Goal: Task Accomplishment & Management: Use online tool/utility

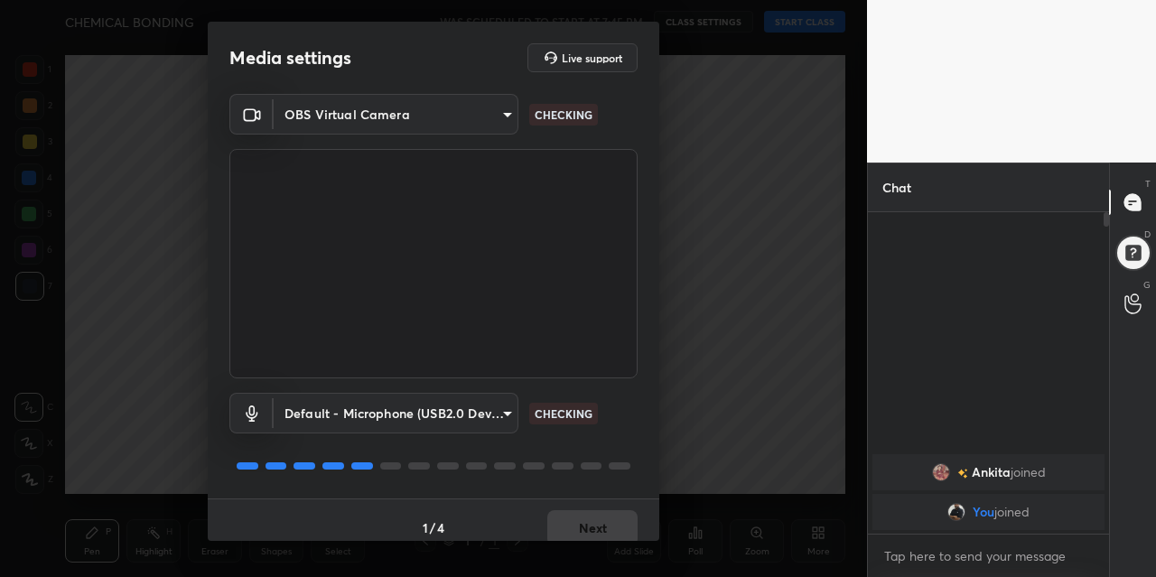
scroll to position [15, 0]
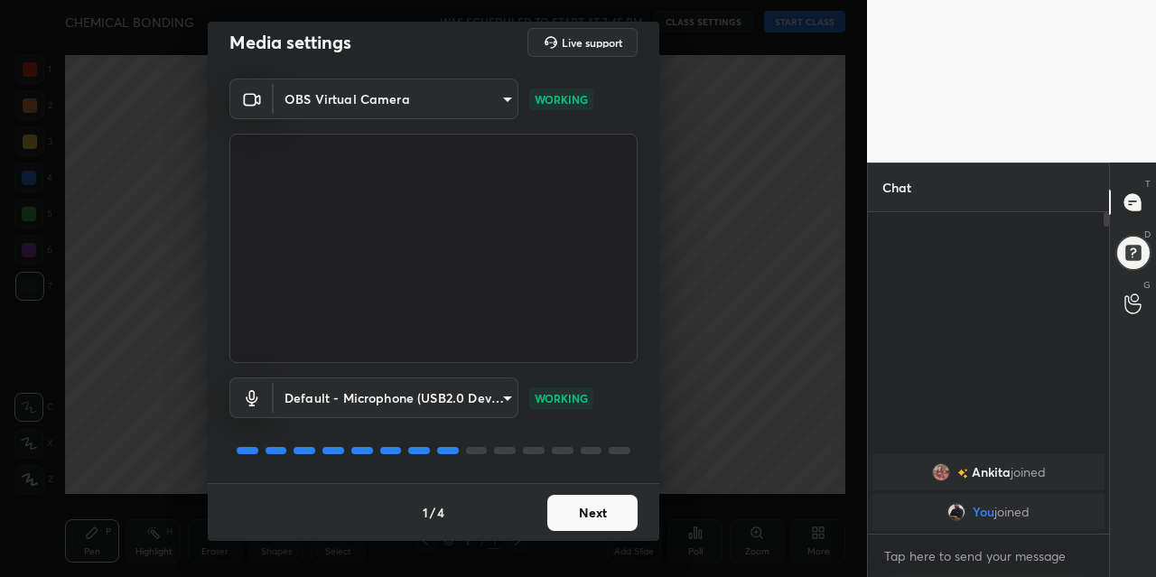
click at [591, 505] on button "Next" at bounding box center [593, 513] width 90 height 36
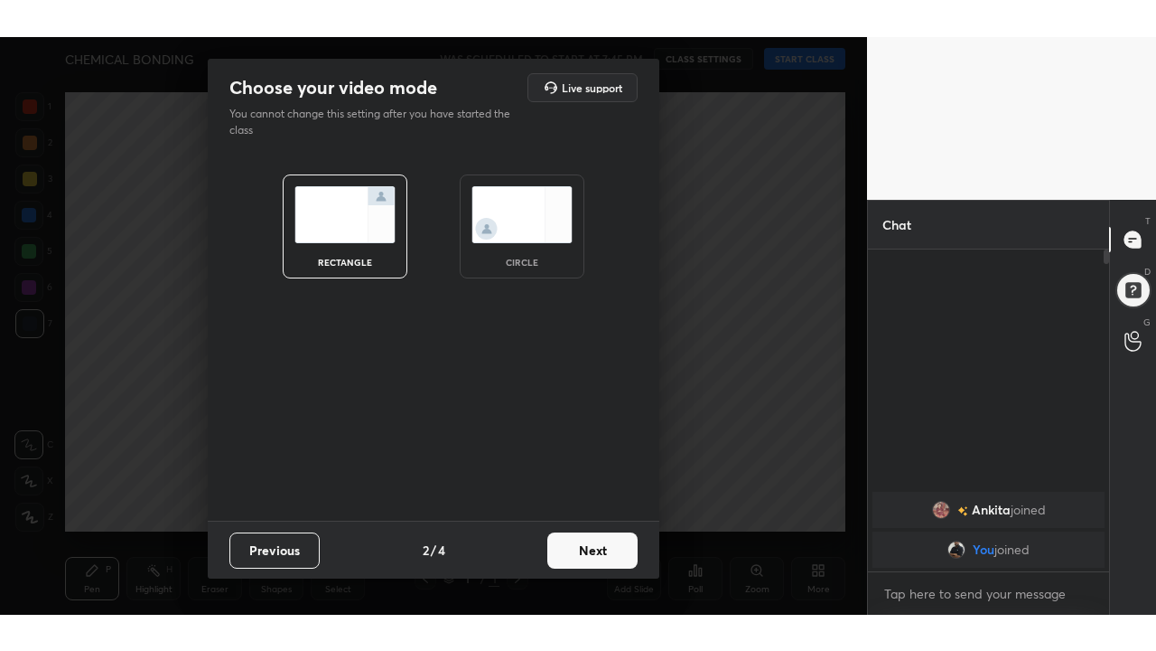
scroll to position [0, 0]
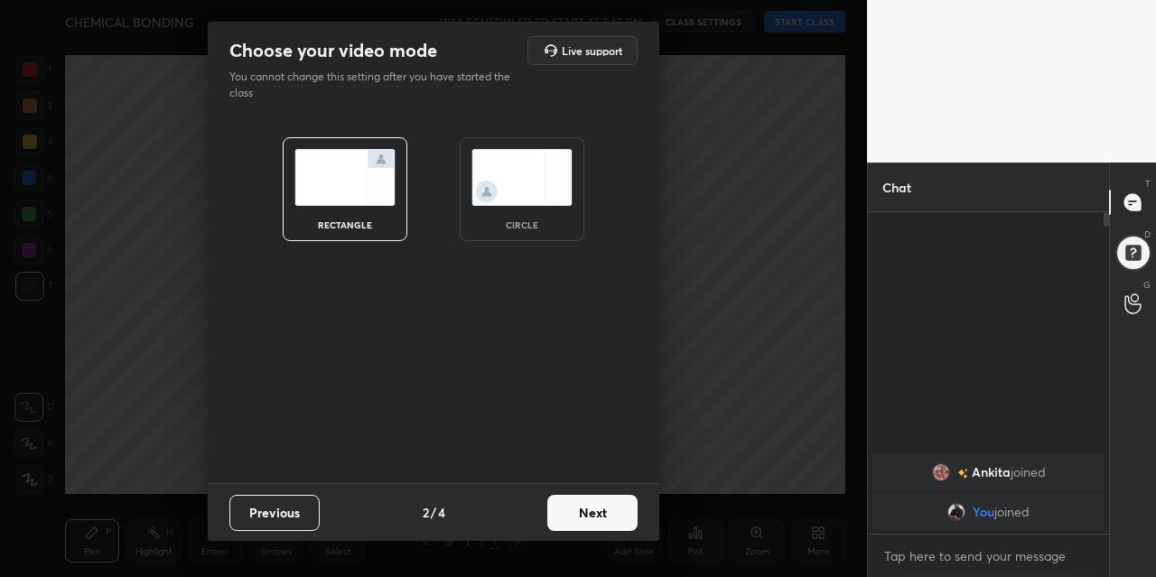
click at [578, 512] on button "Next" at bounding box center [593, 513] width 90 height 36
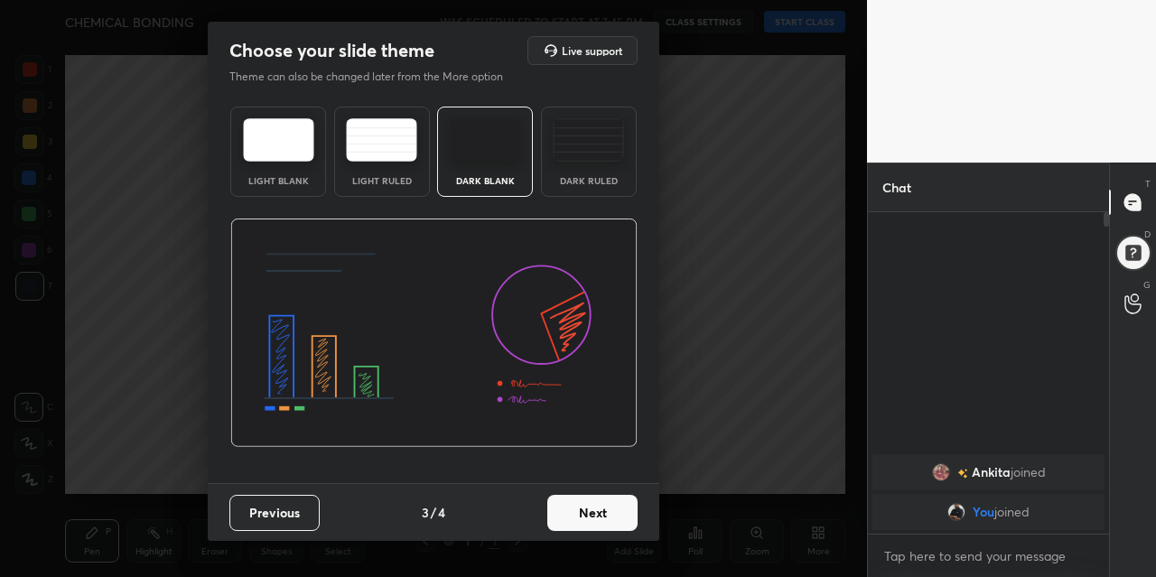
click at [585, 518] on button "Next" at bounding box center [593, 513] width 90 height 36
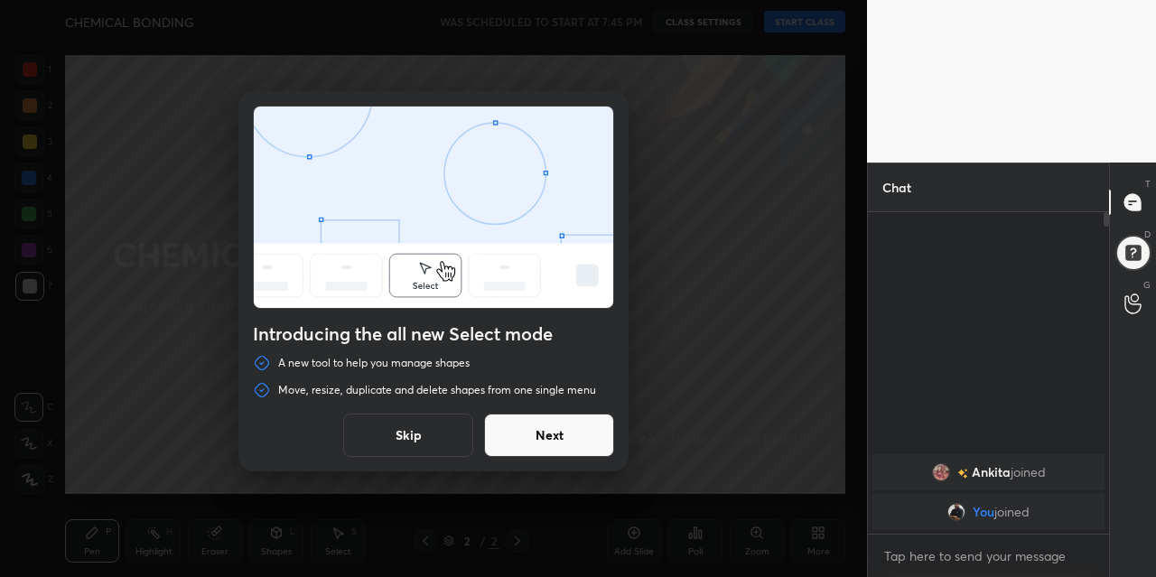
click at [428, 430] on button "Skip" at bounding box center [408, 435] width 130 height 43
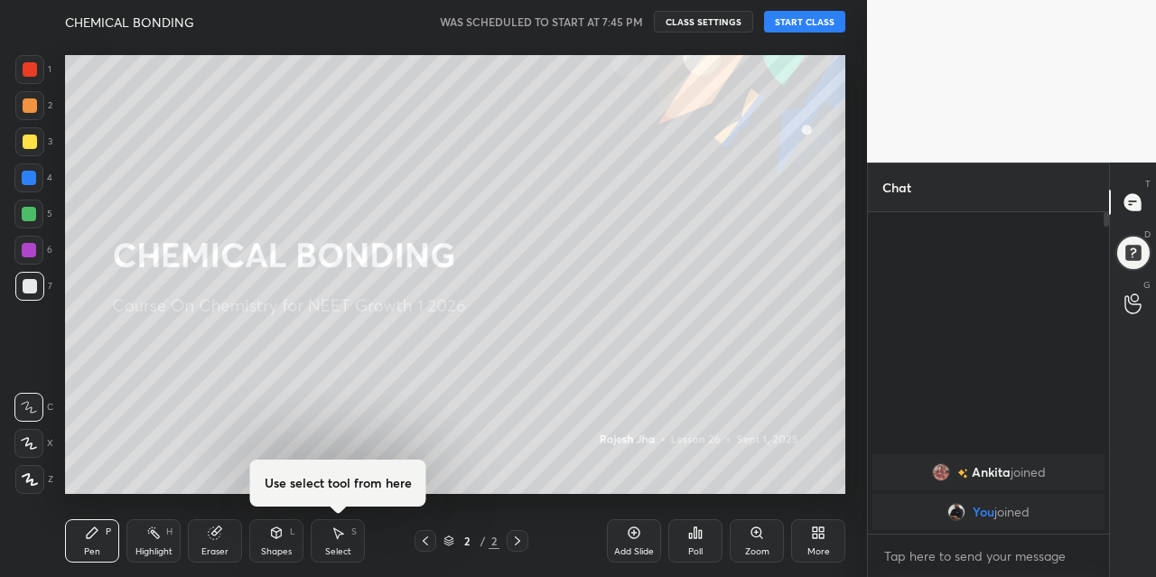
click at [811, 539] on icon at bounding box center [818, 533] width 14 height 14
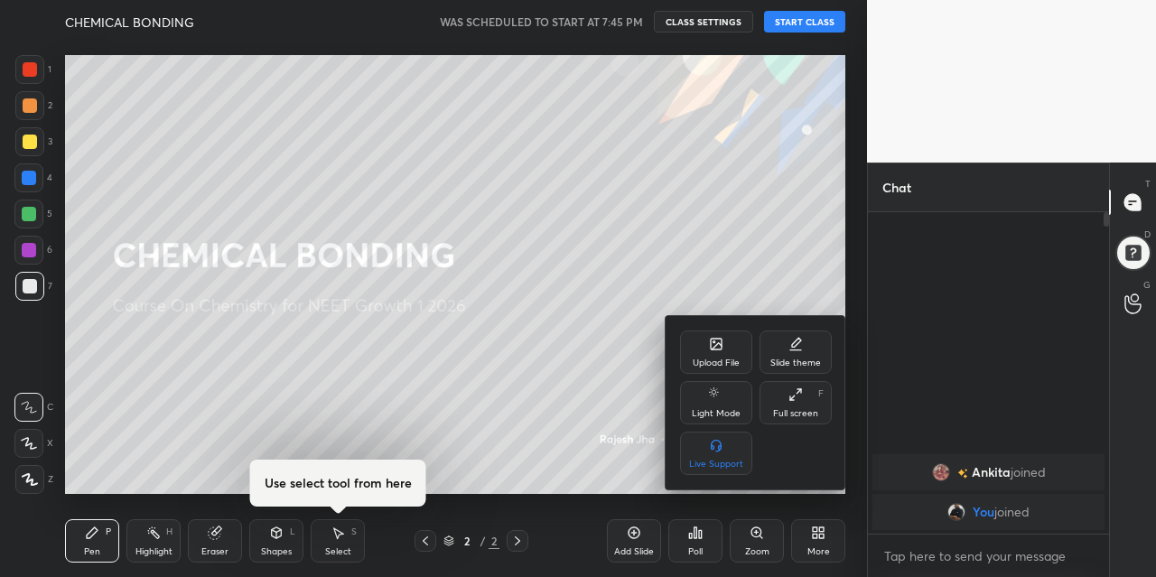
click at [799, 392] on icon at bounding box center [799, 391] width 5 height 5
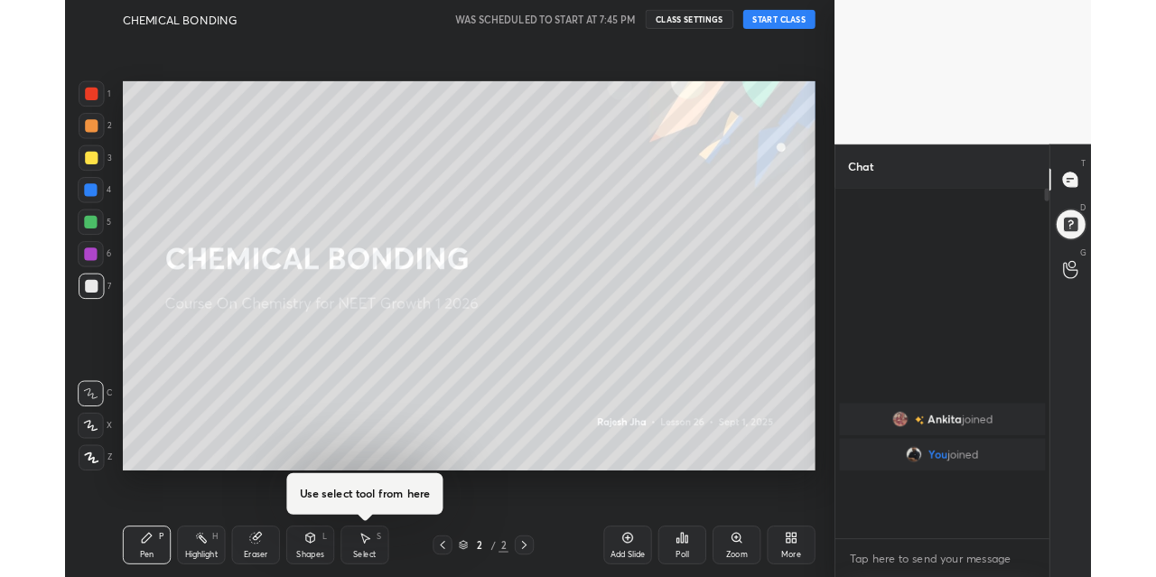
scroll to position [239, 236]
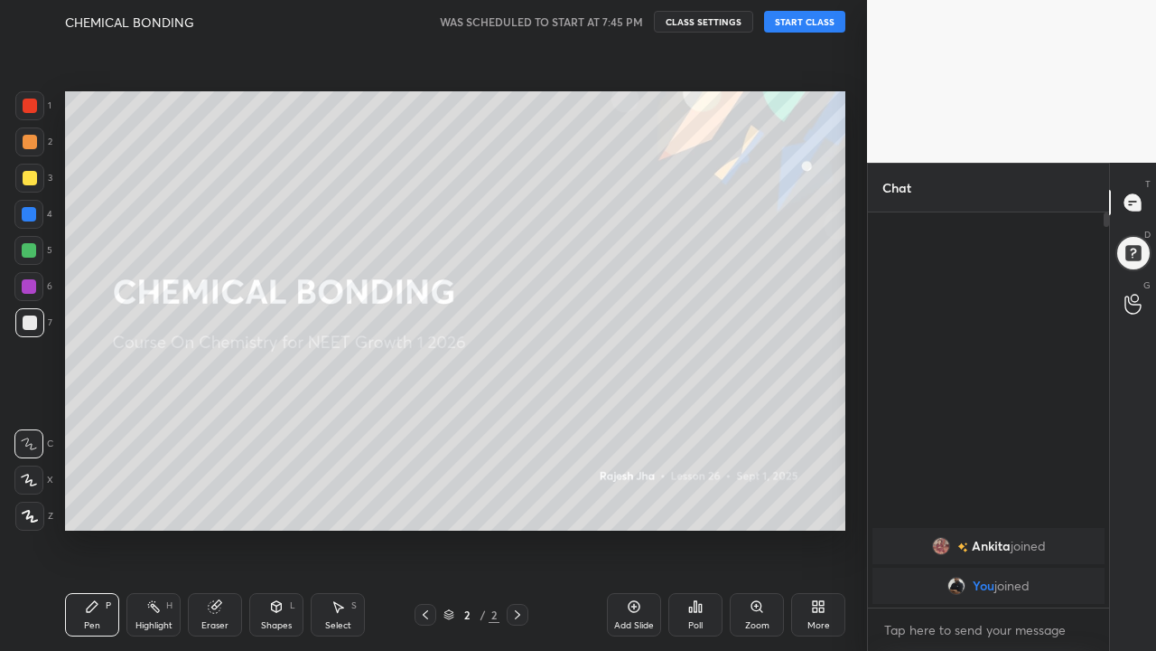
click at [827, 576] on div "More" at bounding box center [818, 614] width 54 height 43
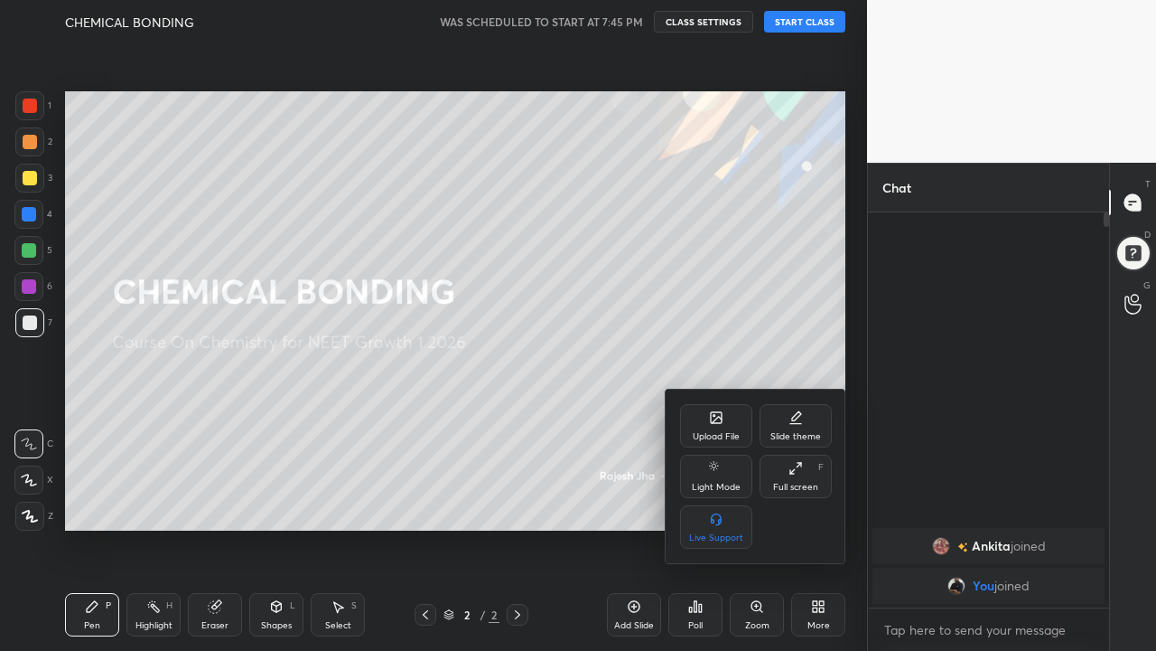
click at [786, 482] on div "Full screen" at bounding box center [795, 486] width 45 height 9
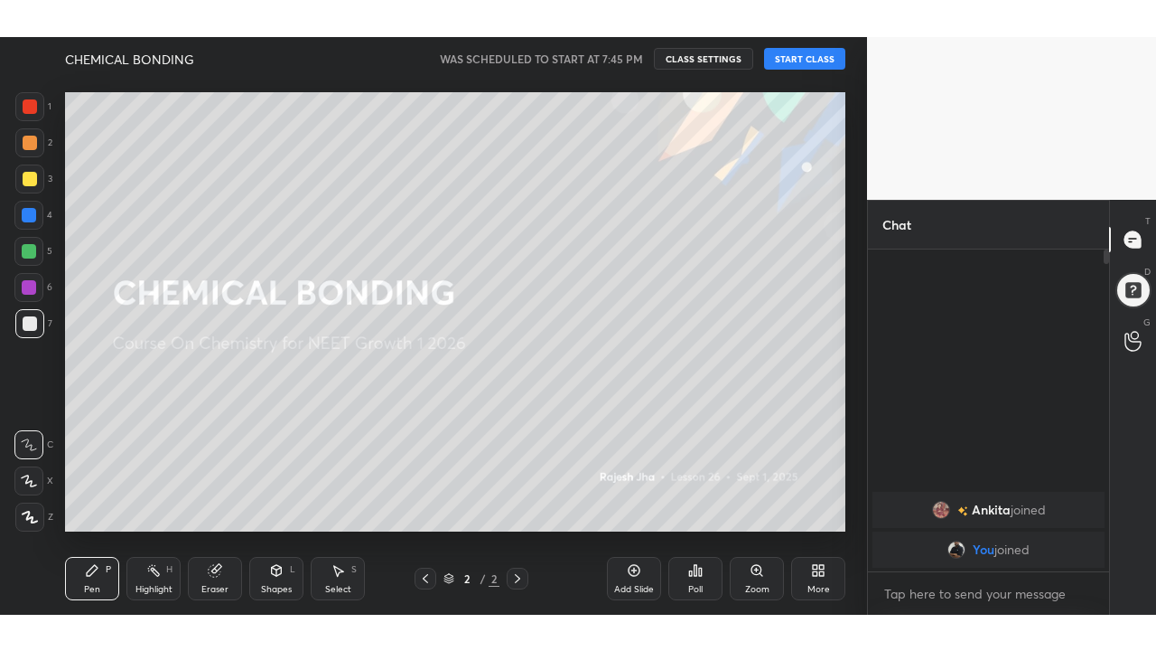
scroll to position [89886, 89553]
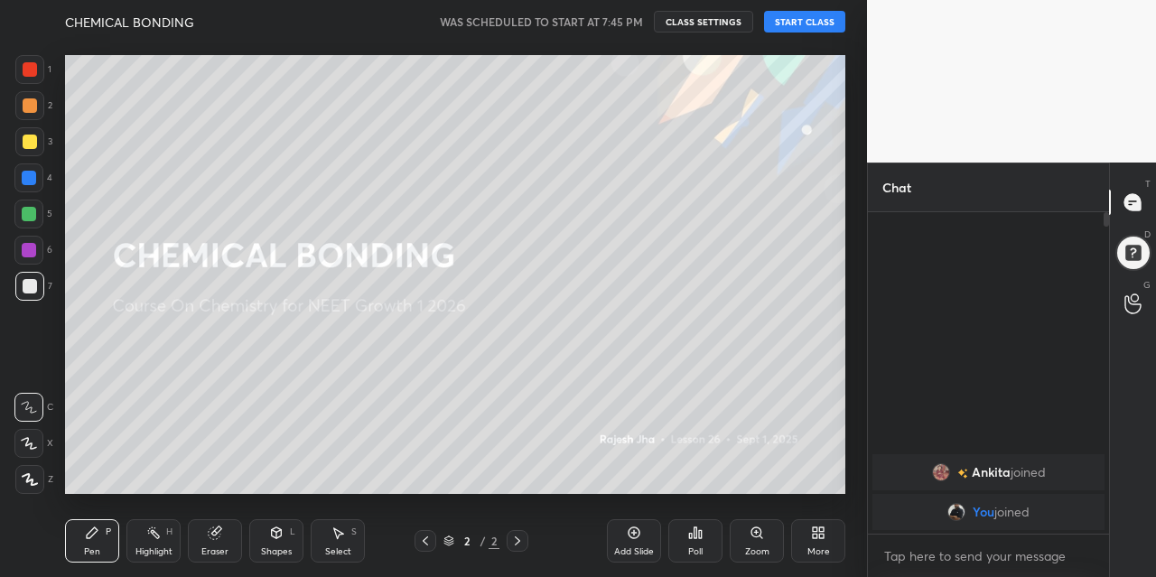
click at [818, 22] on button "START CLASS" at bounding box center [804, 22] width 81 height 22
click at [819, 533] on icon at bounding box center [818, 533] width 14 height 14
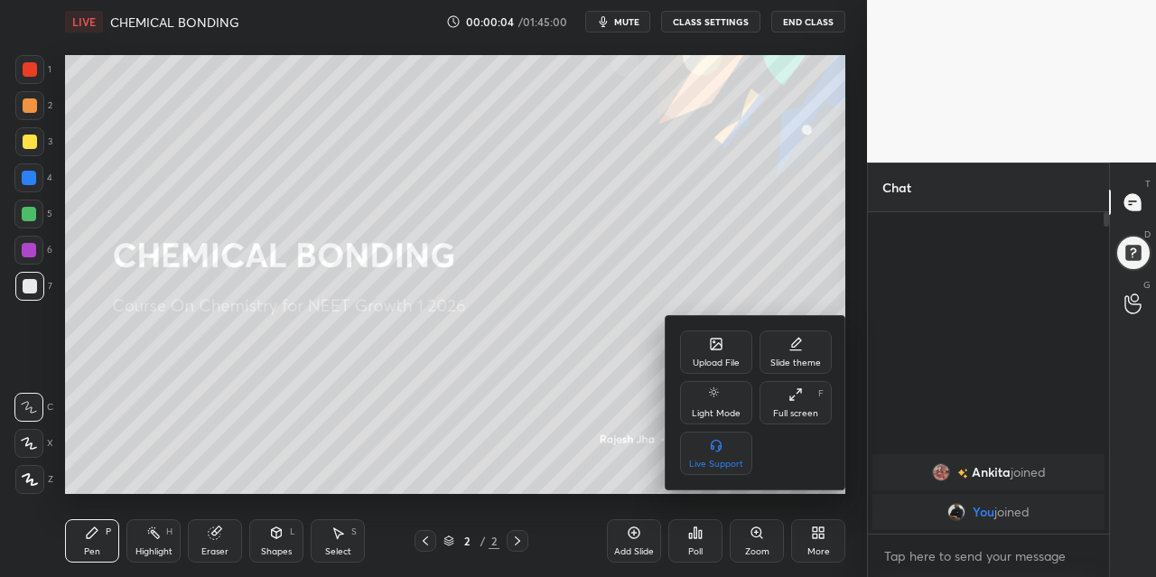
click at [793, 398] on icon at bounding box center [793, 398] width 5 height 5
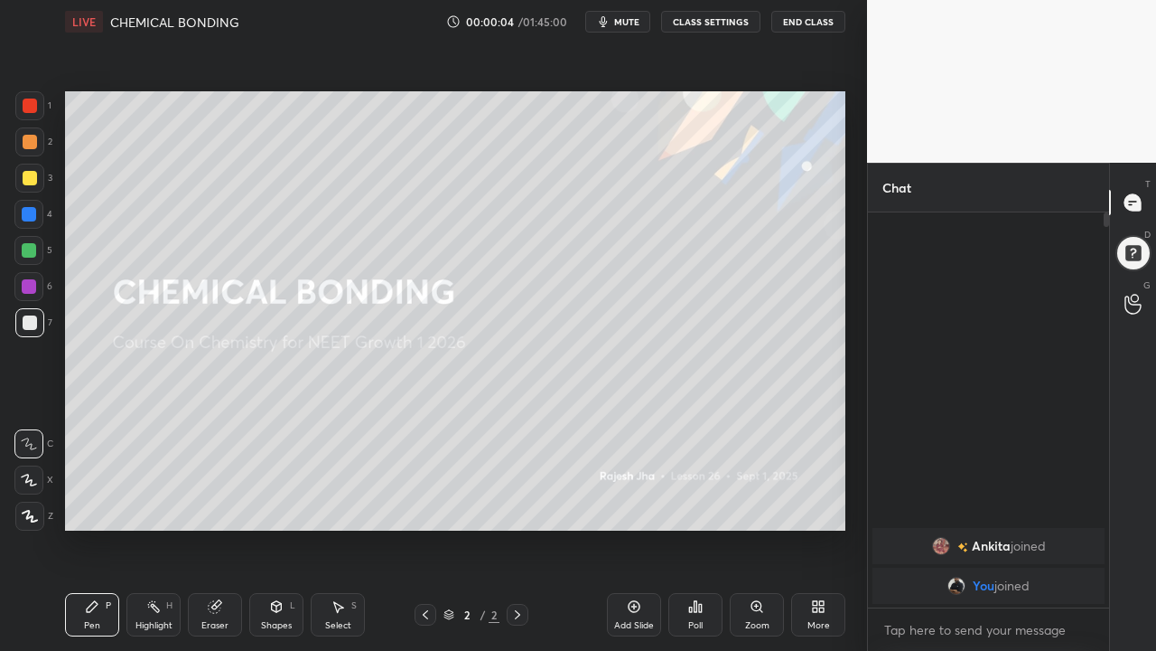
scroll to position [5, 6]
click at [525, 576] on div at bounding box center [518, 615] width 22 height 22
click at [628, 576] on div "Add Slide" at bounding box center [634, 614] width 54 height 43
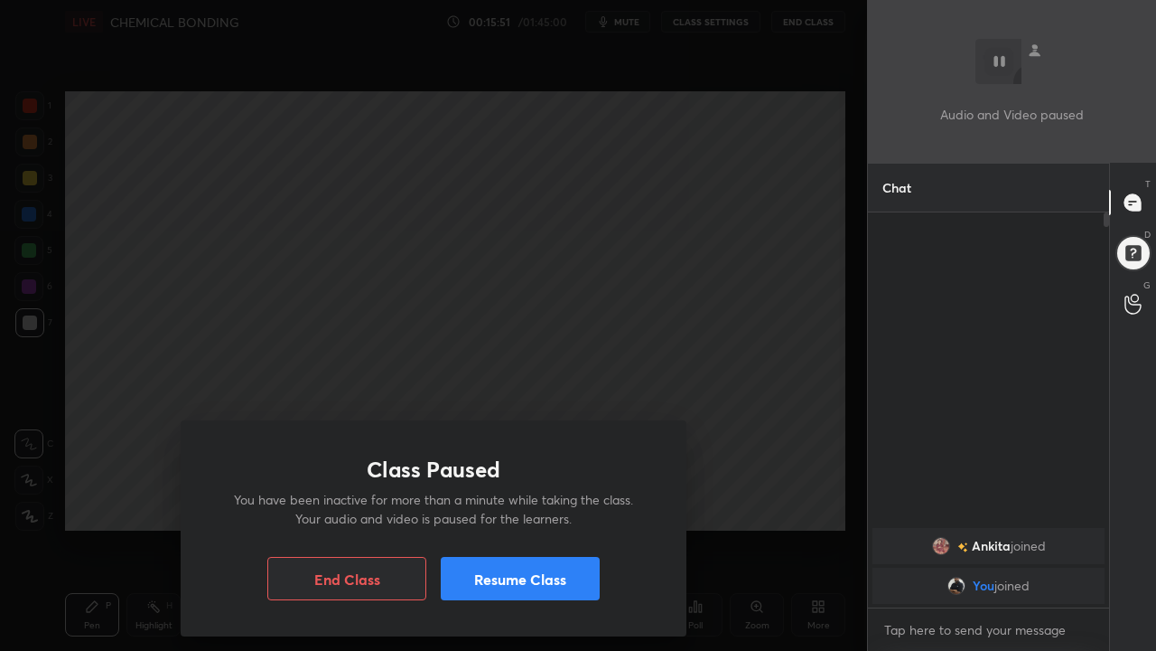
click at [385, 398] on div "Class Paused You have been inactive for more than a minute while taking the cla…" at bounding box center [433, 325] width 867 height 651
click at [507, 576] on button "Resume Class" at bounding box center [520, 578] width 159 height 43
click at [536, 576] on button "Resume Class" at bounding box center [520, 578] width 159 height 43
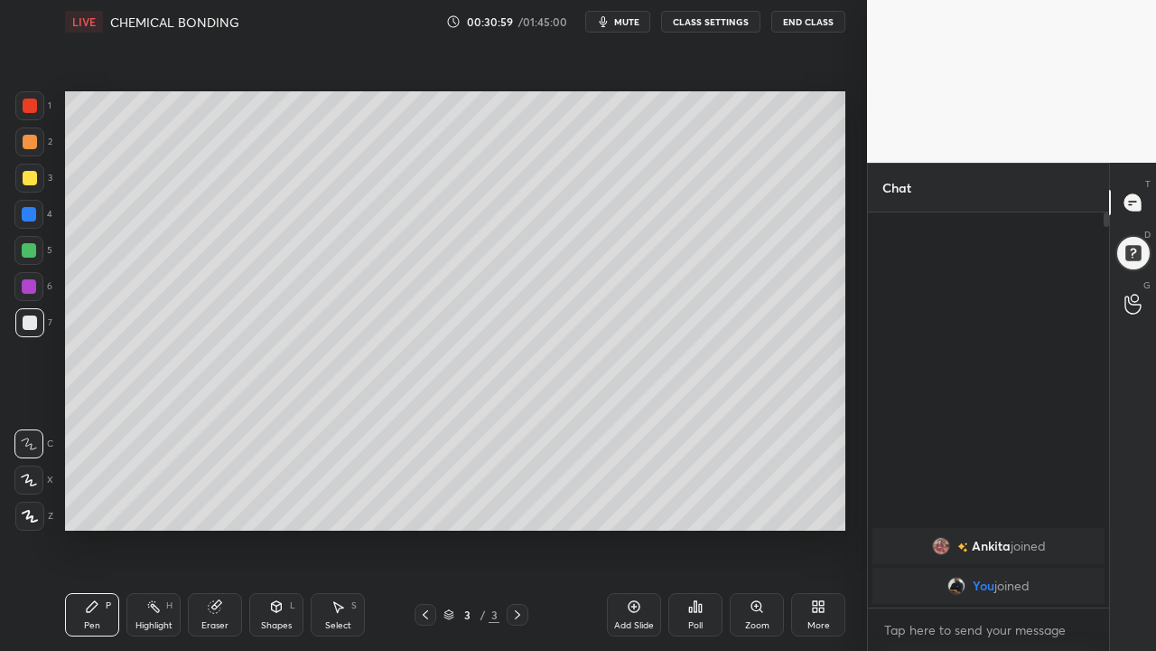
click at [30, 516] on icon at bounding box center [30, 515] width 14 height 11
click at [25, 285] on div at bounding box center [29, 286] width 14 height 14
click at [31, 215] on div at bounding box center [29, 214] width 14 height 14
click at [28, 328] on div at bounding box center [30, 322] width 14 height 14
click at [626, 576] on div "Add Slide" at bounding box center [634, 614] width 54 height 43
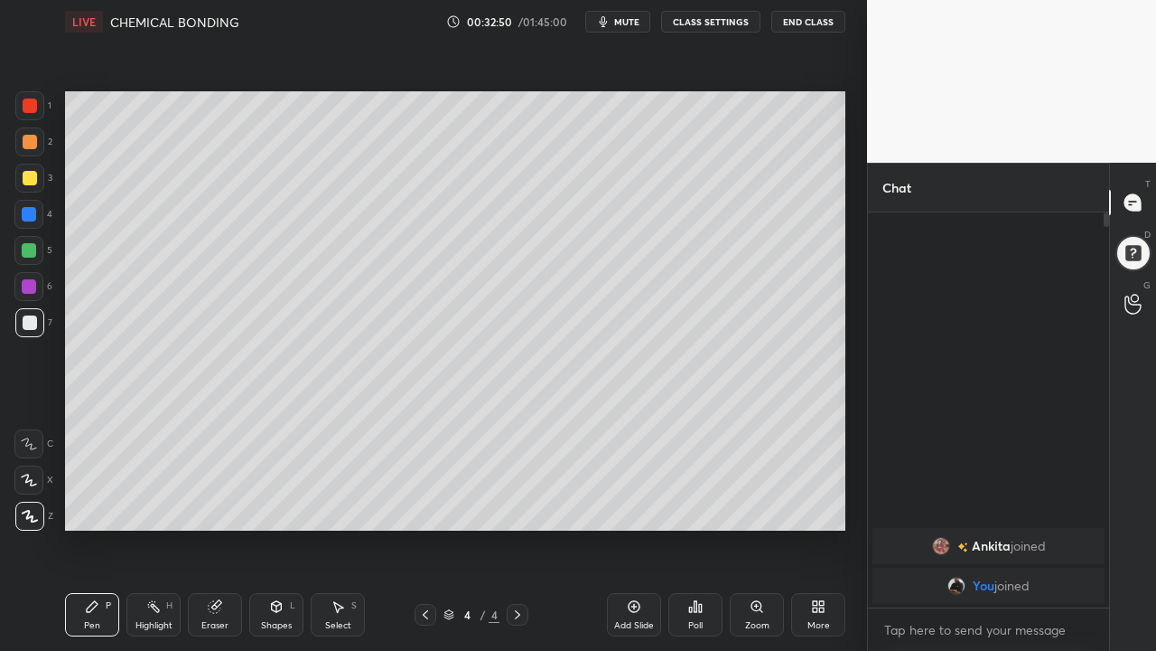
click at [32, 172] on div at bounding box center [30, 178] width 14 height 14
click at [29, 248] on div at bounding box center [29, 250] width 14 height 14
click at [209, 576] on div "Eraser" at bounding box center [214, 625] width 27 height 9
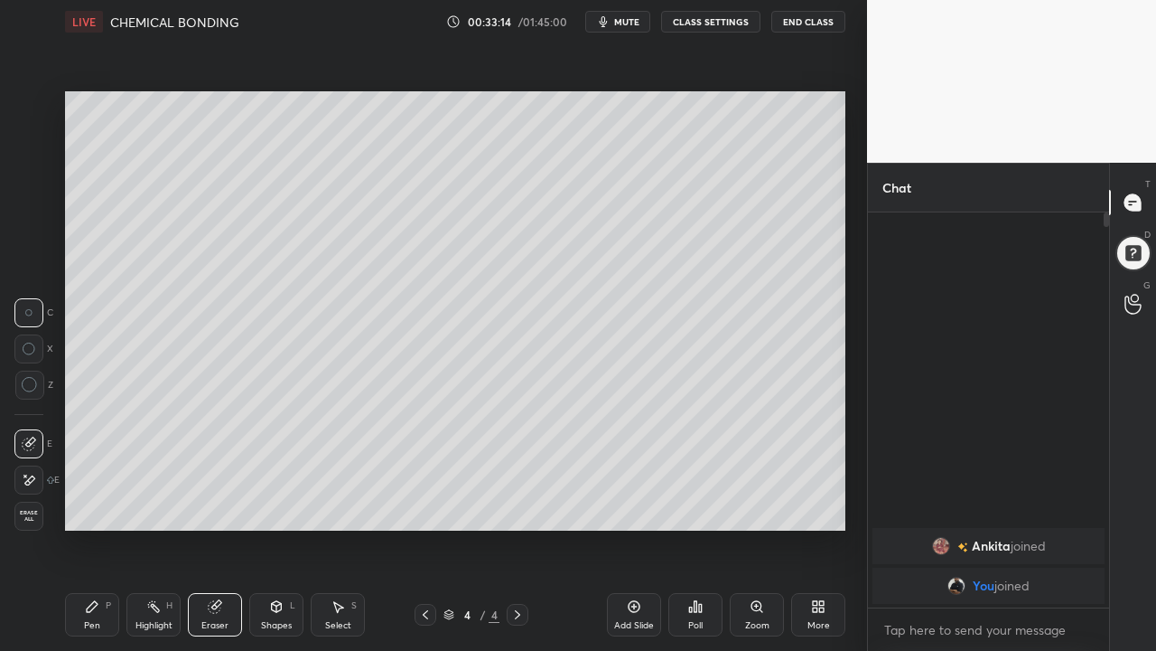
click at [97, 576] on icon at bounding box center [92, 606] width 14 height 14
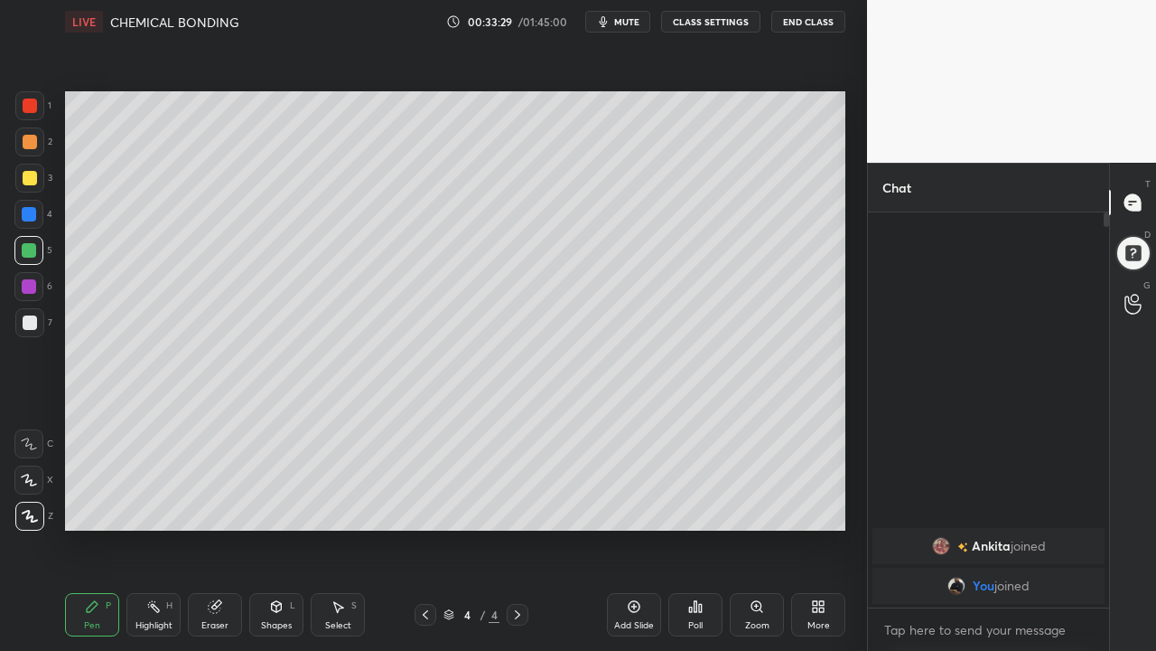
click at [204, 576] on div "Eraser" at bounding box center [215, 614] width 54 height 43
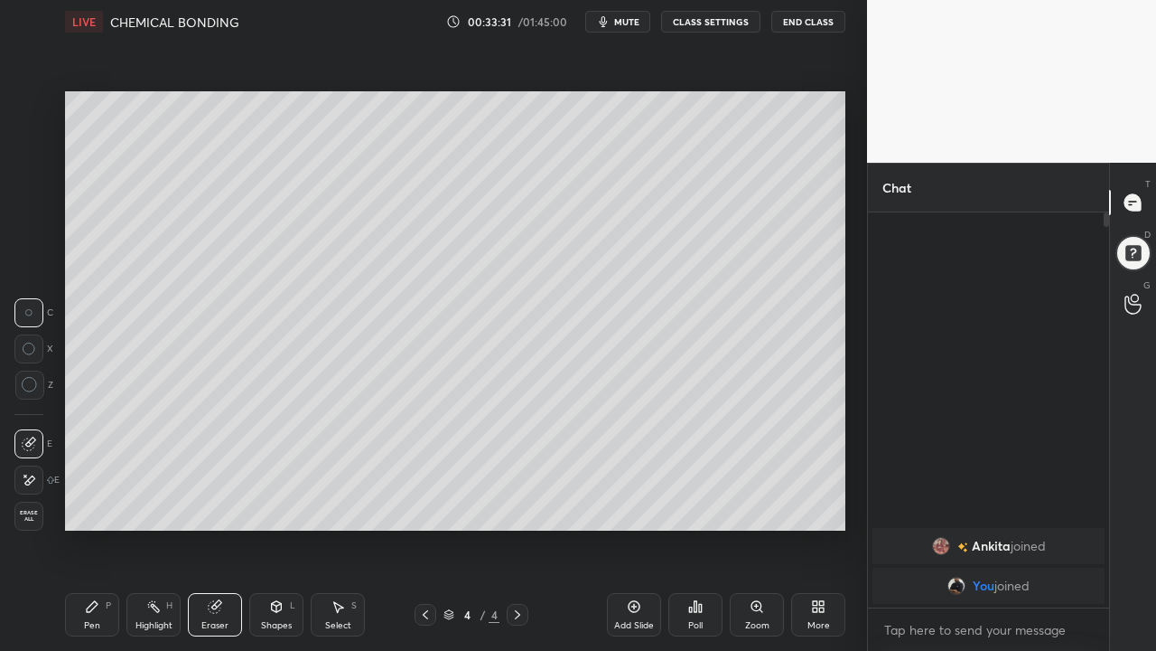
click at [95, 576] on div "Pen" at bounding box center [92, 625] width 16 height 9
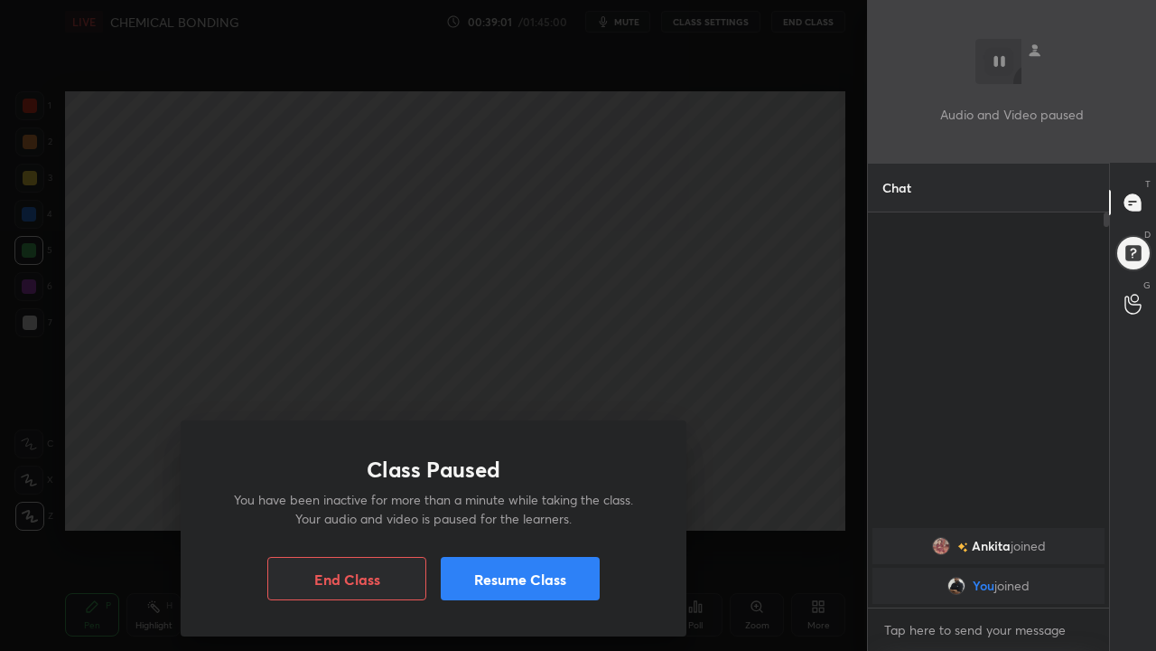
click at [510, 576] on button "Resume Class" at bounding box center [520, 578] width 159 height 43
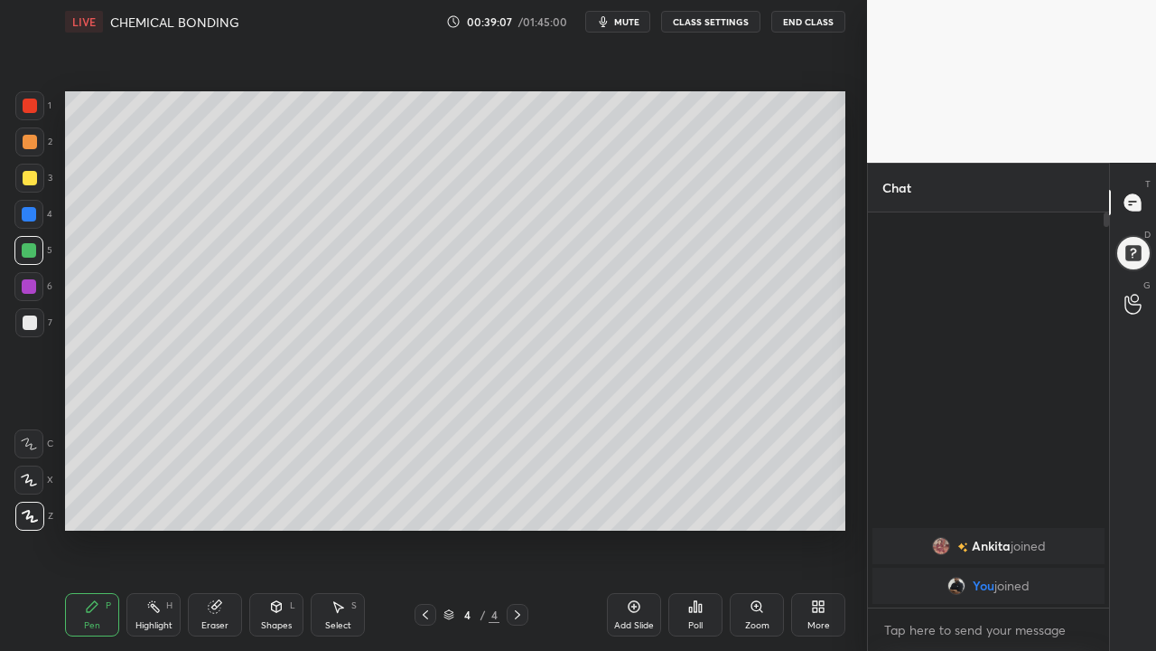
click at [628, 576] on icon at bounding box center [634, 606] width 14 height 14
click at [28, 319] on div at bounding box center [30, 322] width 14 height 14
click at [29, 250] on div at bounding box center [29, 250] width 14 height 14
click at [25, 145] on div at bounding box center [30, 142] width 14 height 14
click at [24, 102] on div at bounding box center [30, 105] width 14 height 14
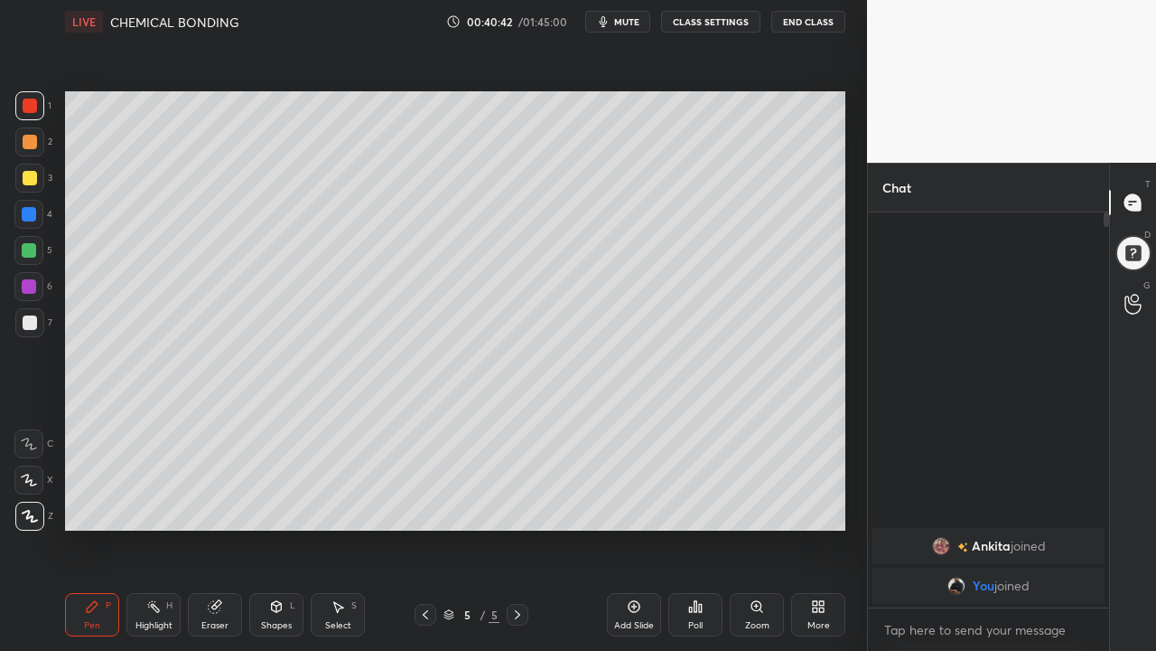
click at [29, 319] on div at bounding box center [30, 322] width 14 height 14
click at [23, 255] on div at bounding box center [29, 250] width 14 height 14
click at [220, 576] on div "Eraser" at bounding box center [214, 625] width 27 height 9
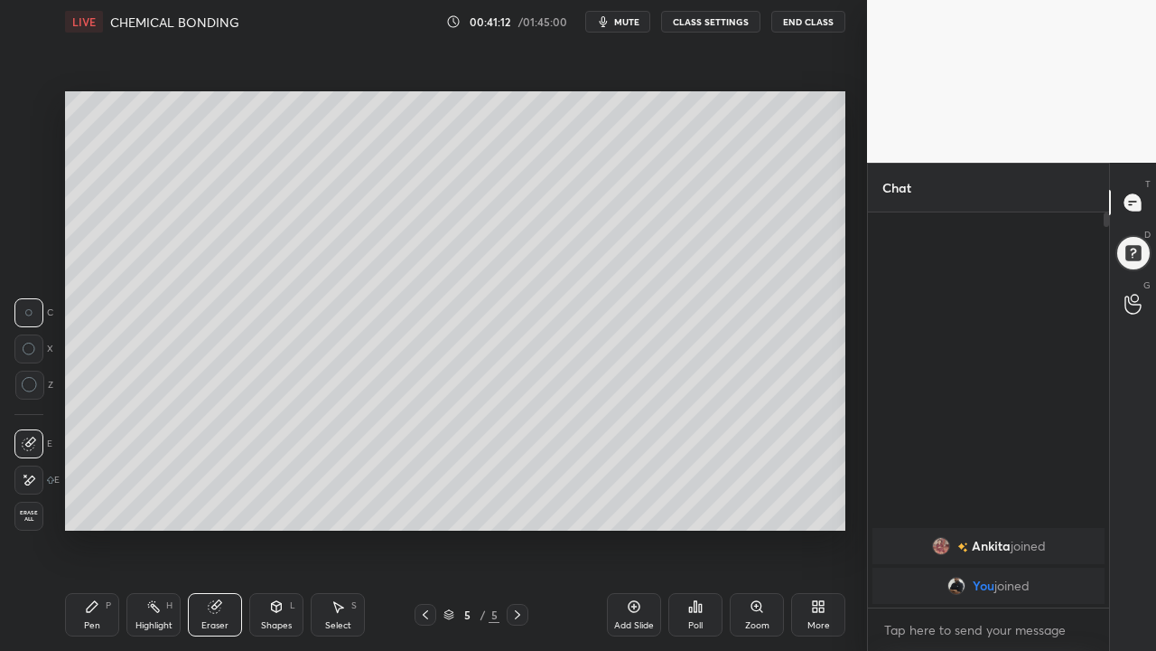
click at [89, 576] on div "Pen P" at bounding box center [92, 614] width 54 height 43
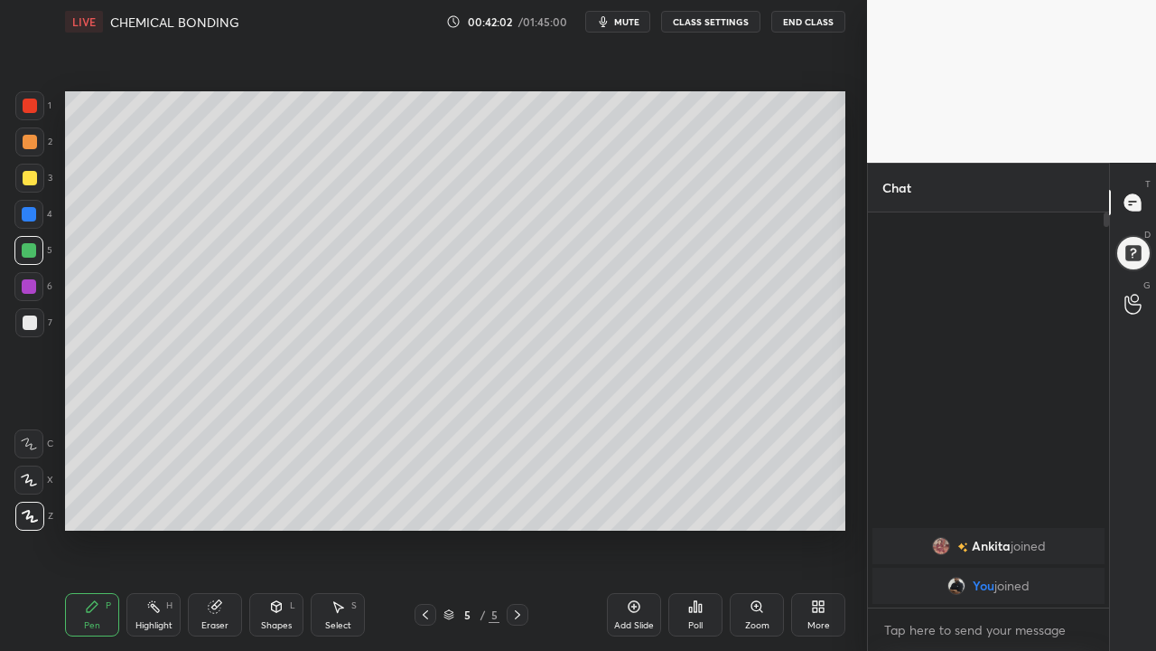
click at [633, 576] on icon at bounding box center [634, 606] width 5 height 5
click at [29, 178] on div at bounding box center [30, 178] width 14 height 14
click at [24, 242] on div at bounding box center [28, 250] width 29 height 29
click at [31, 281] on div at bounding box center [29, 286] width 14 height 14
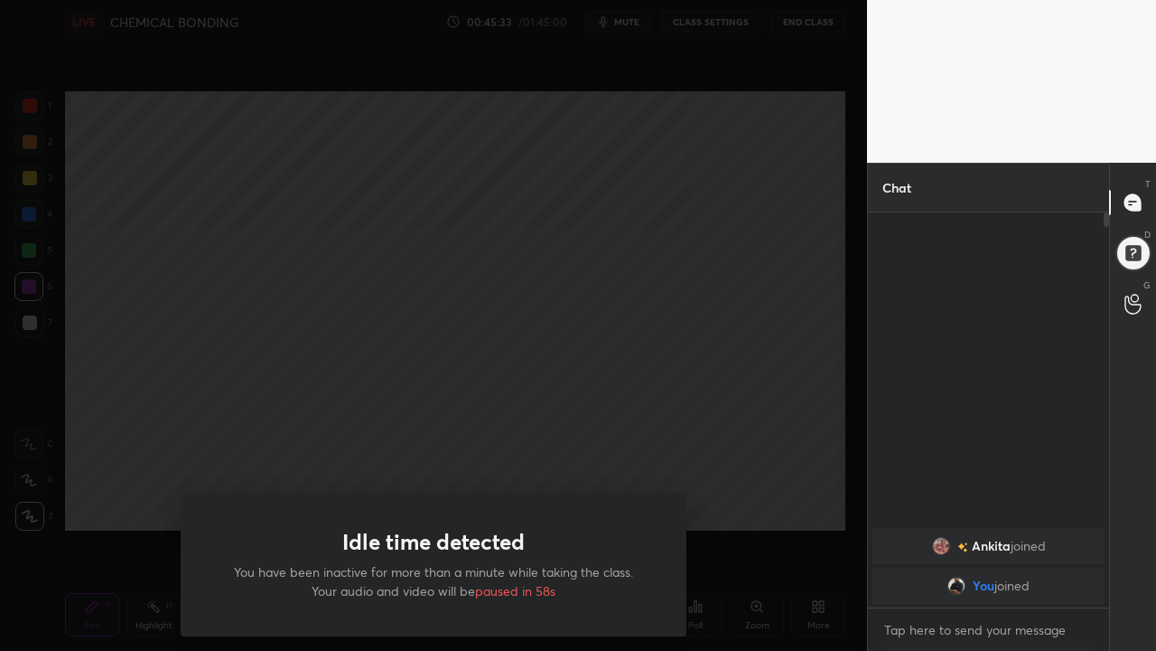
click at [539, 426] on div "Idle time detected You have been inactive for more than a minute while taking t…" at bounding box center [433, 325] width 867 height 651
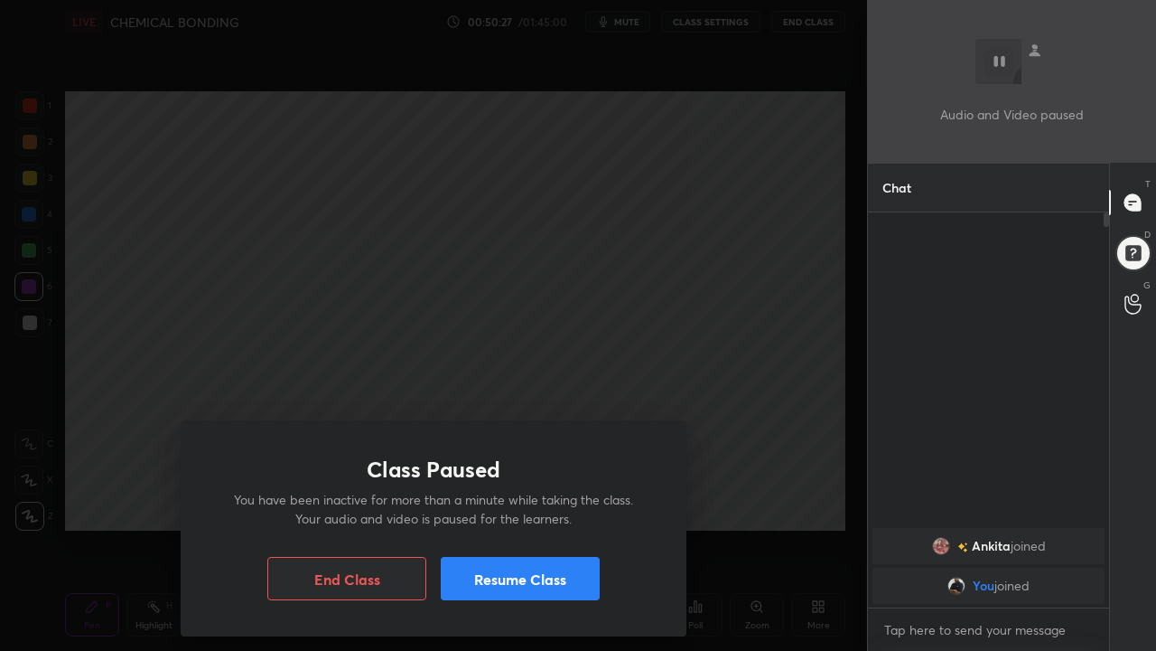
click at [570, 372] on div "Class Paused You have been inactive for more than a minute while taking the cla…" at bounding box center [433, 325] width 867 height 651
click at [501, 575] on button "Resume Class" at bounding box center [520, 578] width 159 height 43
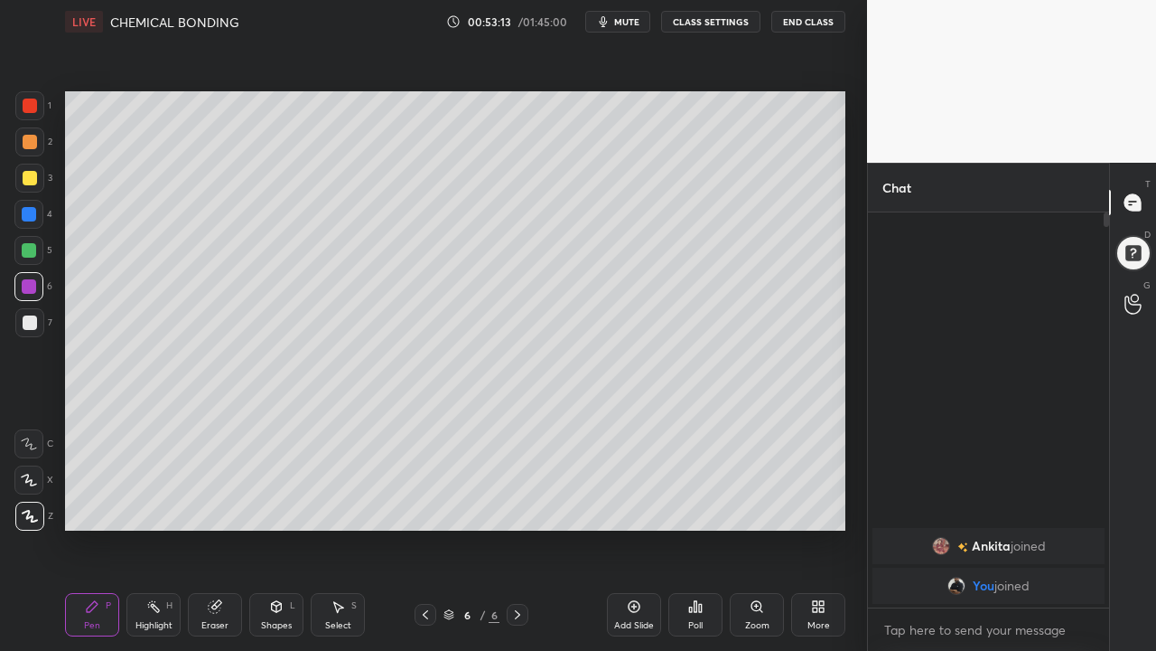
click at [632, 576] on icon at bounding box center [634, 606] width 5 height 5
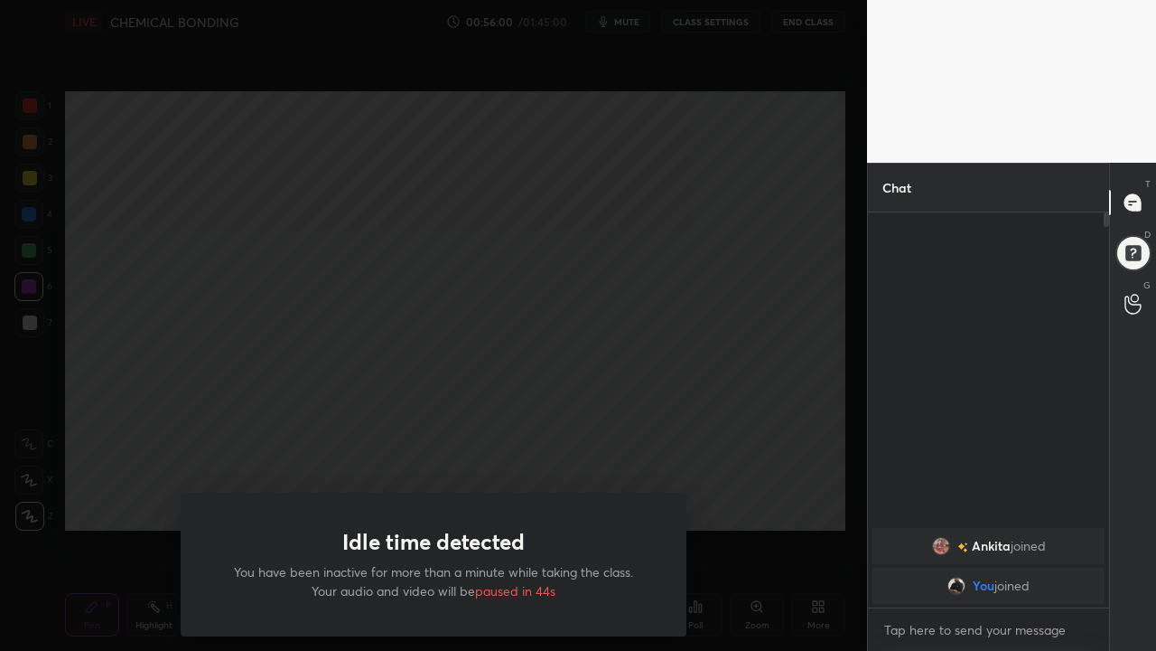
click at [470, 420] on div "Idle time detected You have been inactive for more than a minute while taking t…" at bounding box center [433, 325] width 867 height 651
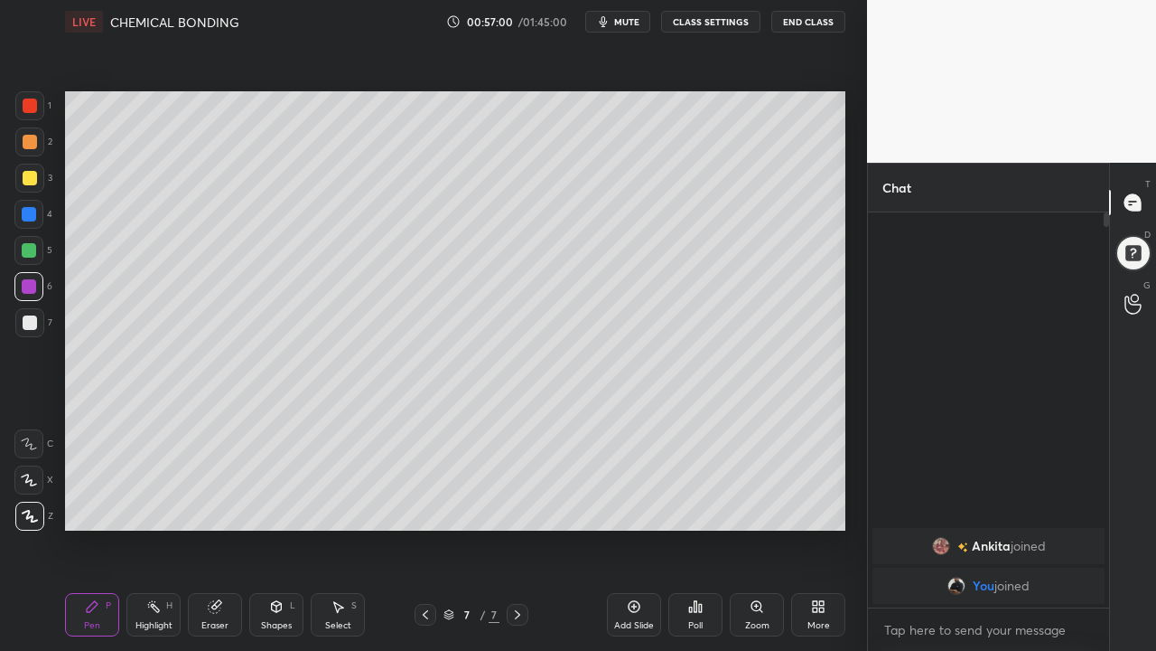
click at [29, 316] on div at bounding box center [30, 322] width 14 height 14
click at [62, 161] on div "Setting up your live class Poll for secs No correct answer Start poll" at bounding box center [455, 310] width 795 height 535
click at [29, 144] on div at bounding box center [30, 142] width 14 height 14
click at [213, 576] on div "Eraser" at bounding box center [215, 614] width 54 height 43
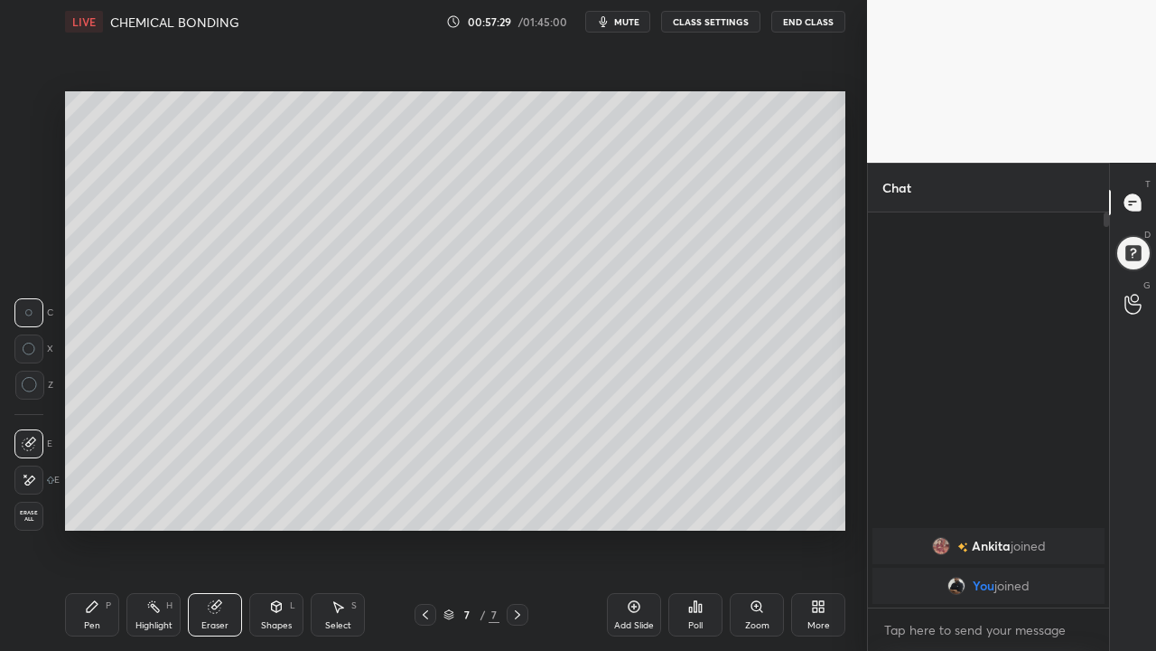
click at [99, 576] on div "Pen P" at bounding box center [92, 614] width 54 height 43
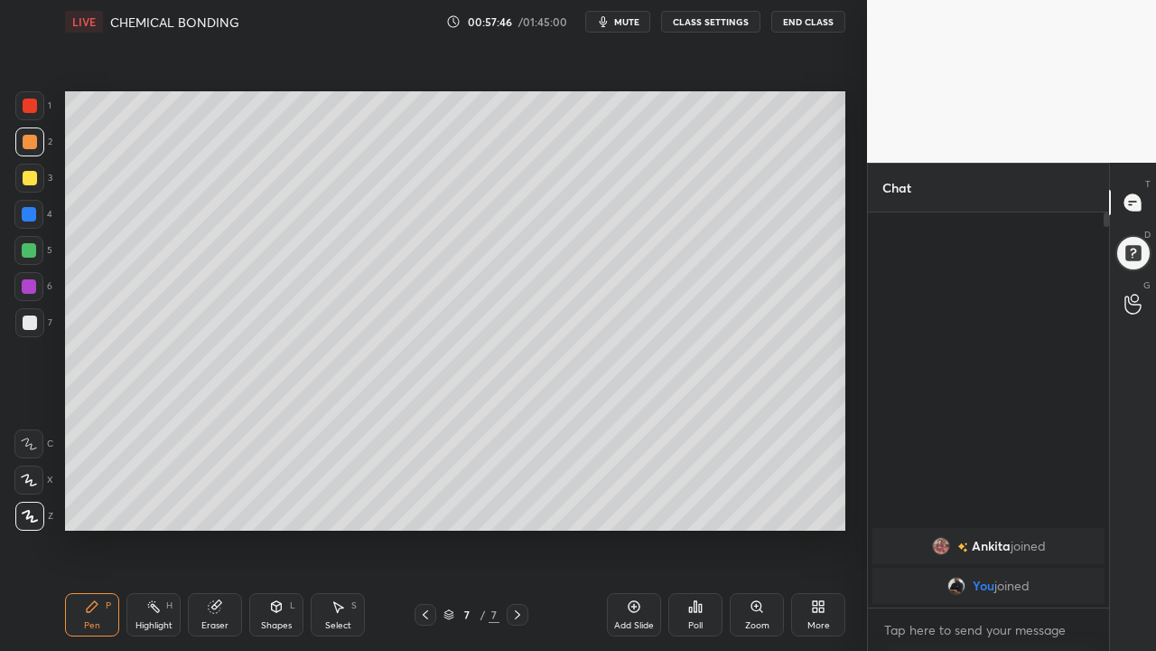
click at [632, 576] on div "Add Slide" at bounding box center [634, 614] width 54 height 43
click at [23, 185] on div at bounding box center [29, 178] width 29 height 29
click at [24, 279] on div at bounding box center [29, 286] width 14 height 14
click at [32, 176] on div at bounding box center [30, 178] width 14 height 14
click at [93, 576] on icon at bounding box center [92, 606] width 11 height 11
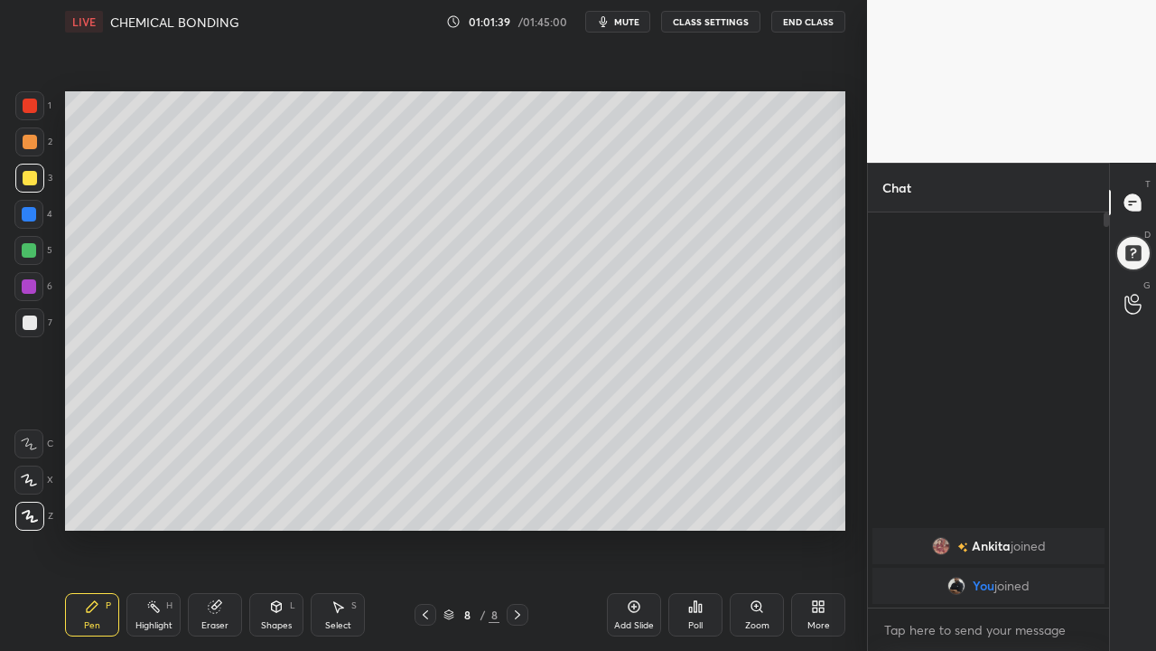
click at [518, 576] on icon at bounding box center [517, 614] width 14 height 14
click at [625, 576] on div "Add Slide" at bounding box center [634, 614] width 54 height 43
click at [26, 328] on div at bounding box center [30, 322] width 14 height 14
click at [32, 108] on div at bounding box center [30, 105] width 14 height 14
click at [617, 576] on div "Add Slide" at bounding box center [634, 614] width 54 height 43
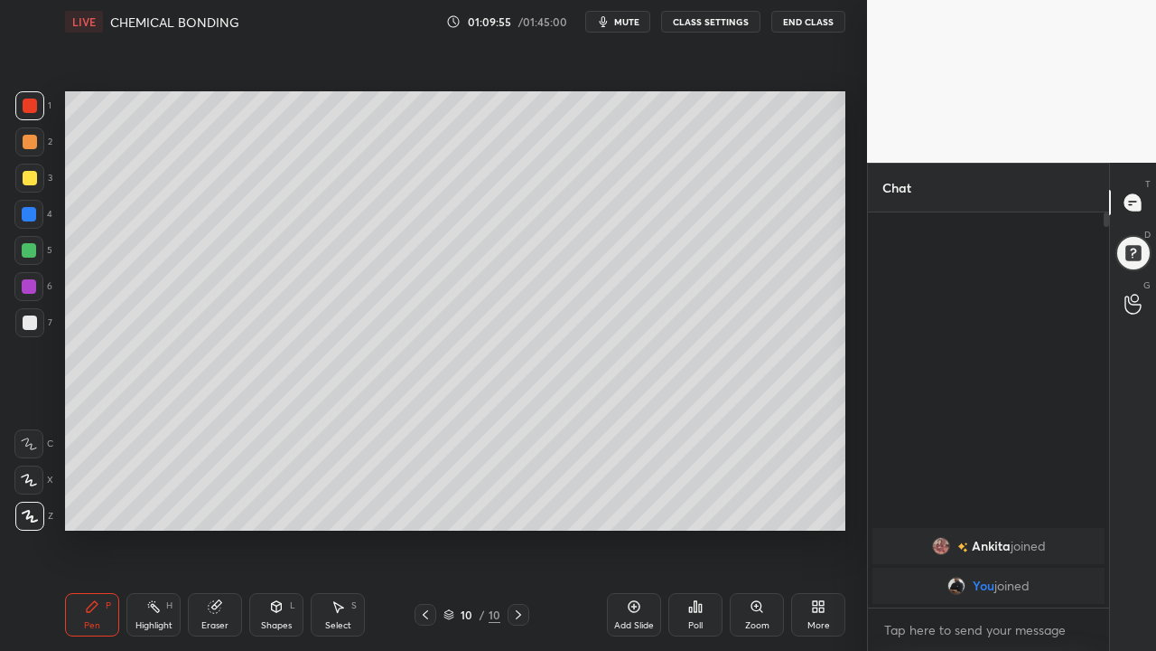
click at [633, 576] on icon at bounding box center [634, 606] width 14 height 14
click at [211, 576] on div "Eraser" at bounding box center [214, 625] width 27 height 9
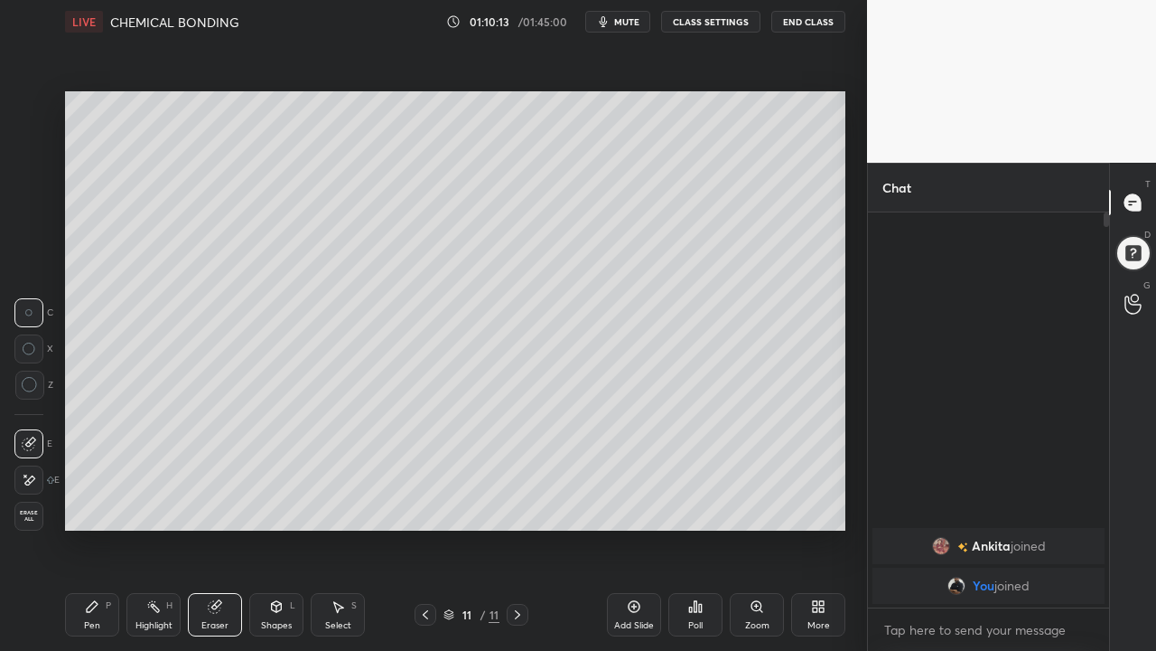
click at [100, 576] on div "Pen P" at bounding box center [92, 614] width 54 height 43
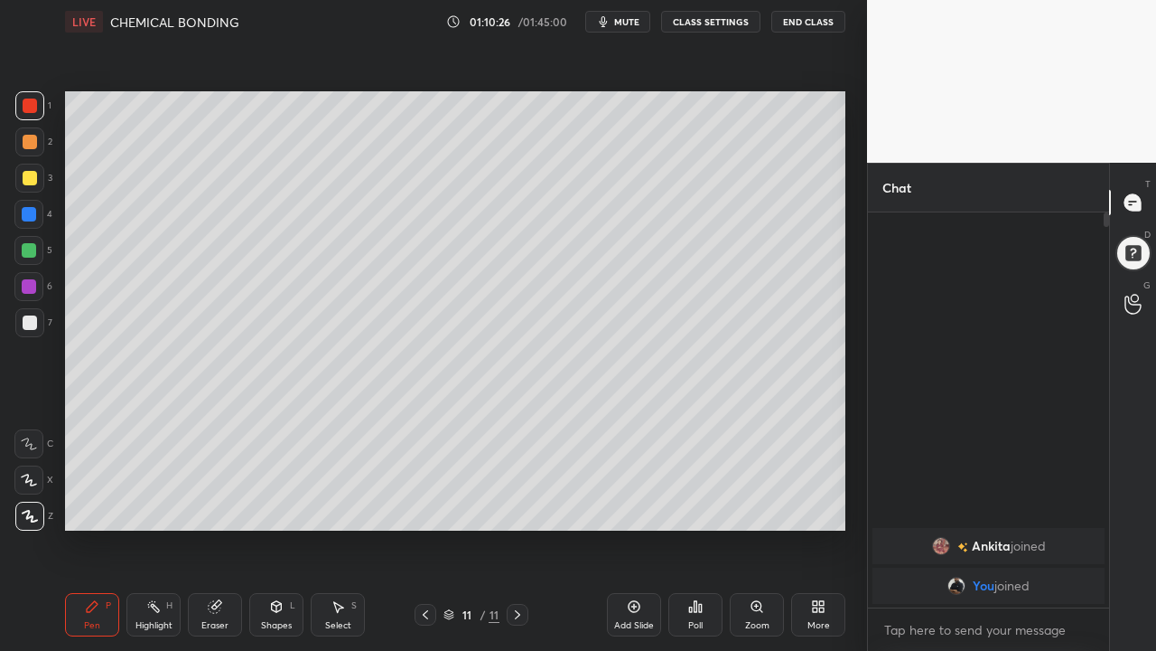
click at [217, 576] on div "Eraser" at bounding box center [215, 614] width 54 height 43
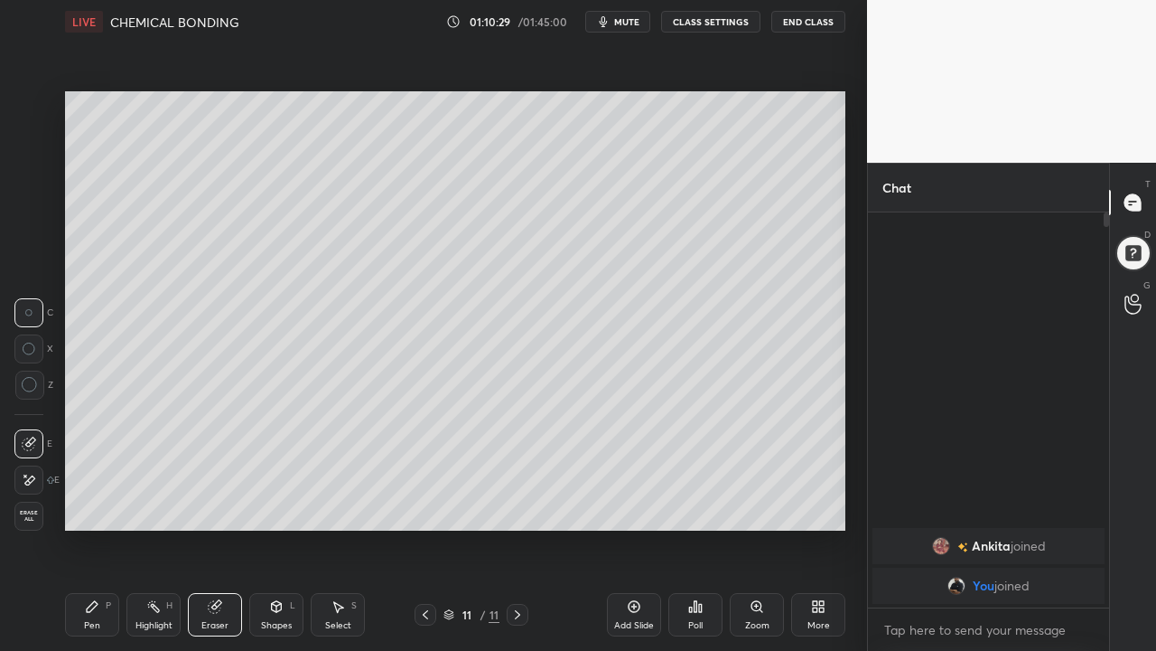
click at [94, 576] on div "Pen P" at bounding box center [92, 614] width 54 height 43
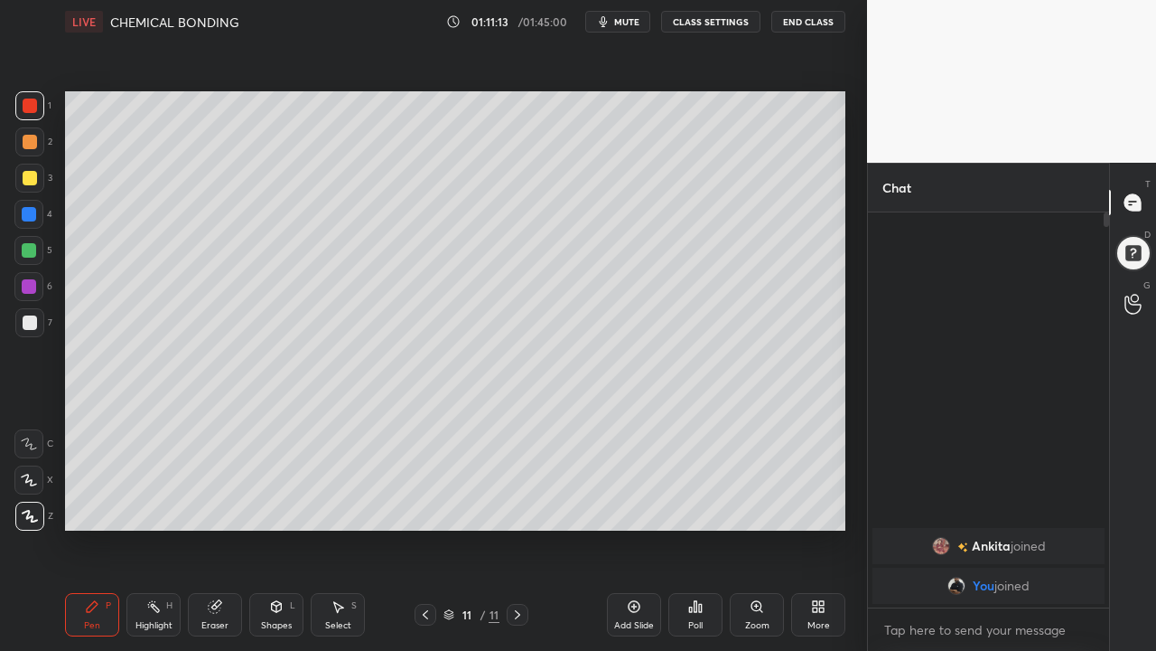
click at [211, 576] on div "Eraser" at bounding box center [215, 614] width 54 height 43
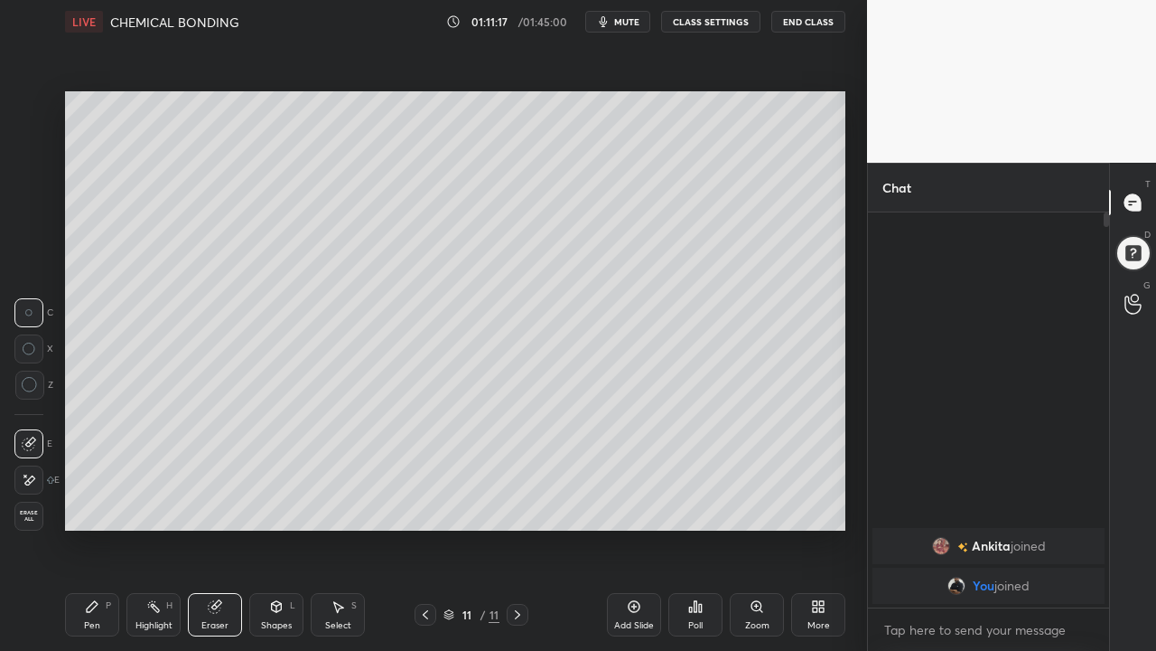
click at [108, 576] on div "Pen P" at bounding box center [92, 614] width 54 height 43
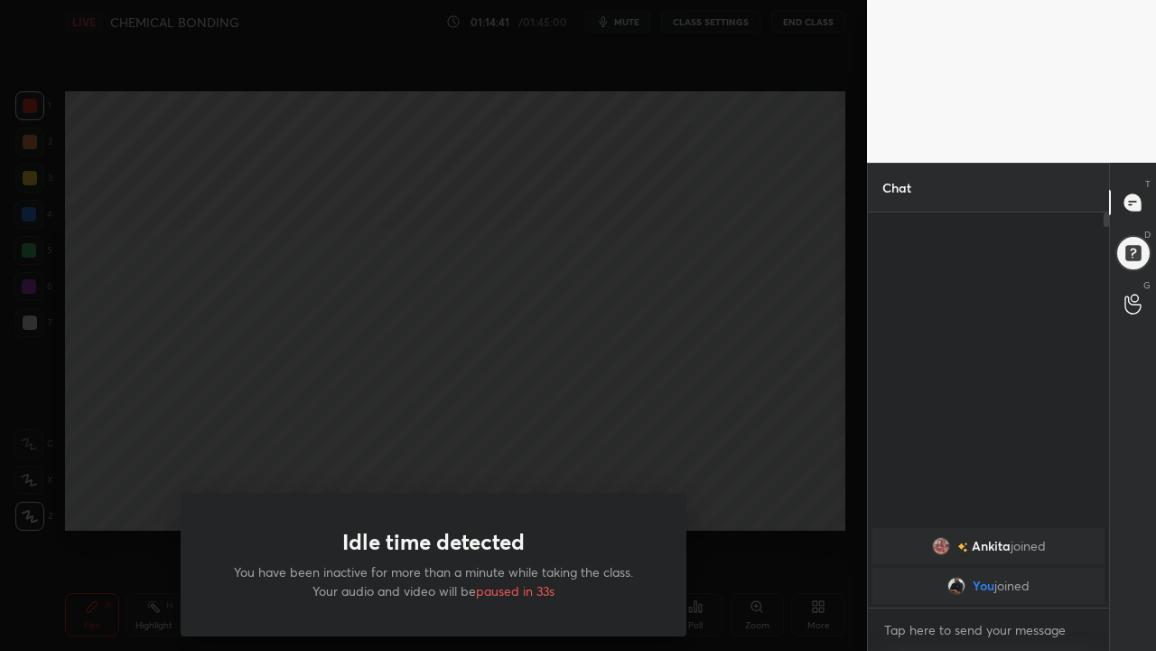
click at [779, 528] on div "Idle time detected You have been inactive for more than a minute while taking t…" at bounding box center [433, 325] width 867 height 651
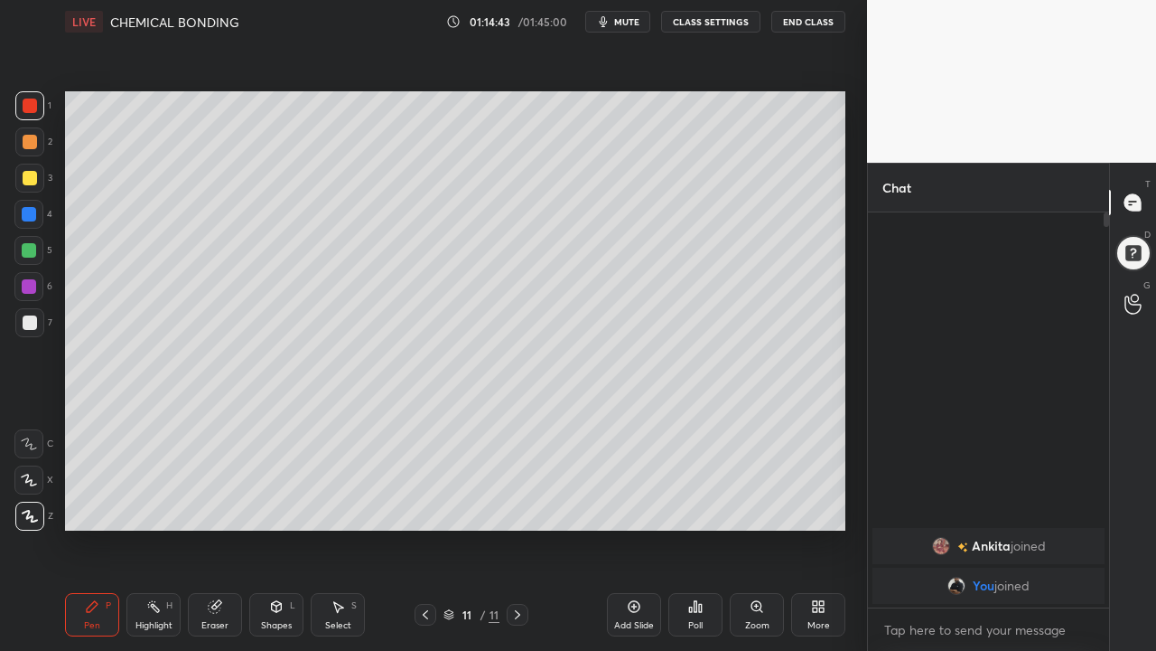
click at [426, 576] on icon at bounding box center [425, 614] width 14 height 14
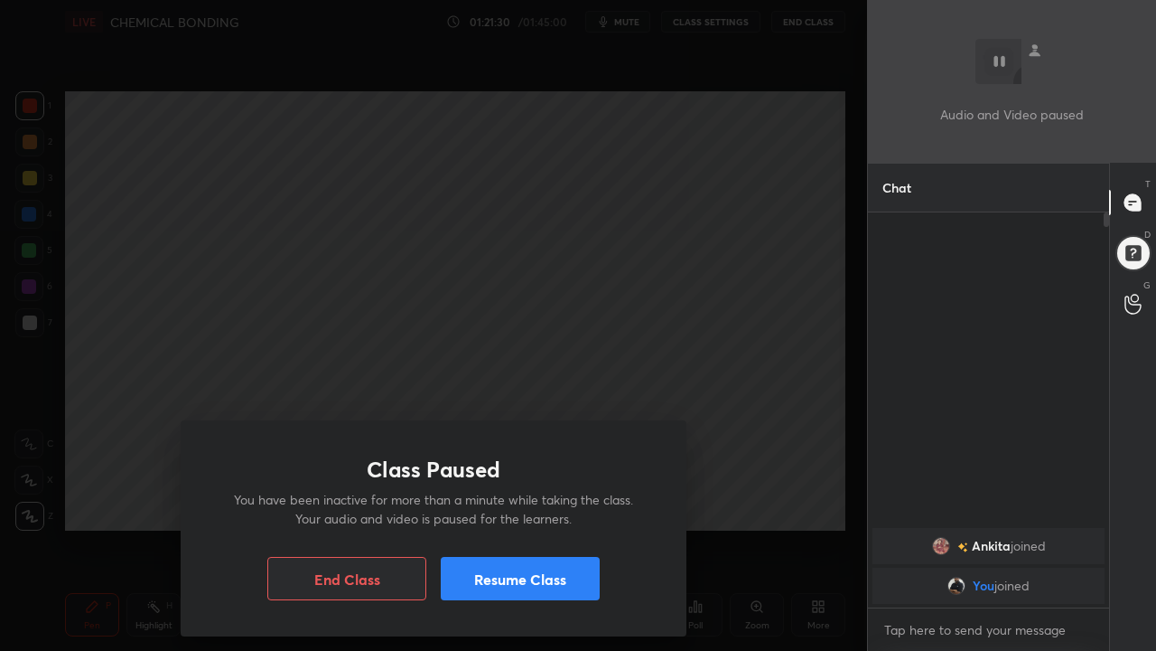
click at [493, 576] on button "Resume Class" at bounding box center [520, 578] width 159 height 43
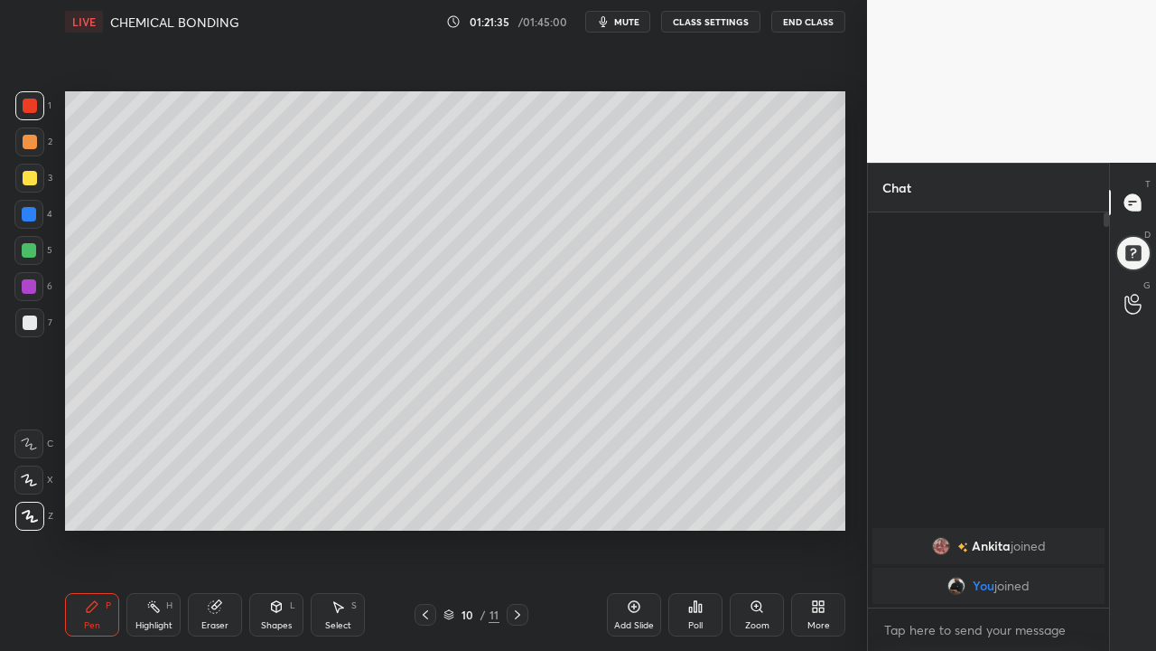
click at [636, 576] on icon at bounding box center [634, 606] width 14 height 14
click at [29, 140] on div at bounding box center [30, 142] width 14 height 14
click at [33, 324] on div at bounding box center [30, 322] width 14 height 14
click at [631, 576] on icon at bounding box center [634, 606] width 14 height 14
click at [626, 576] on div "Add Slide" at bounding box center [634, 614] width 54 height 43
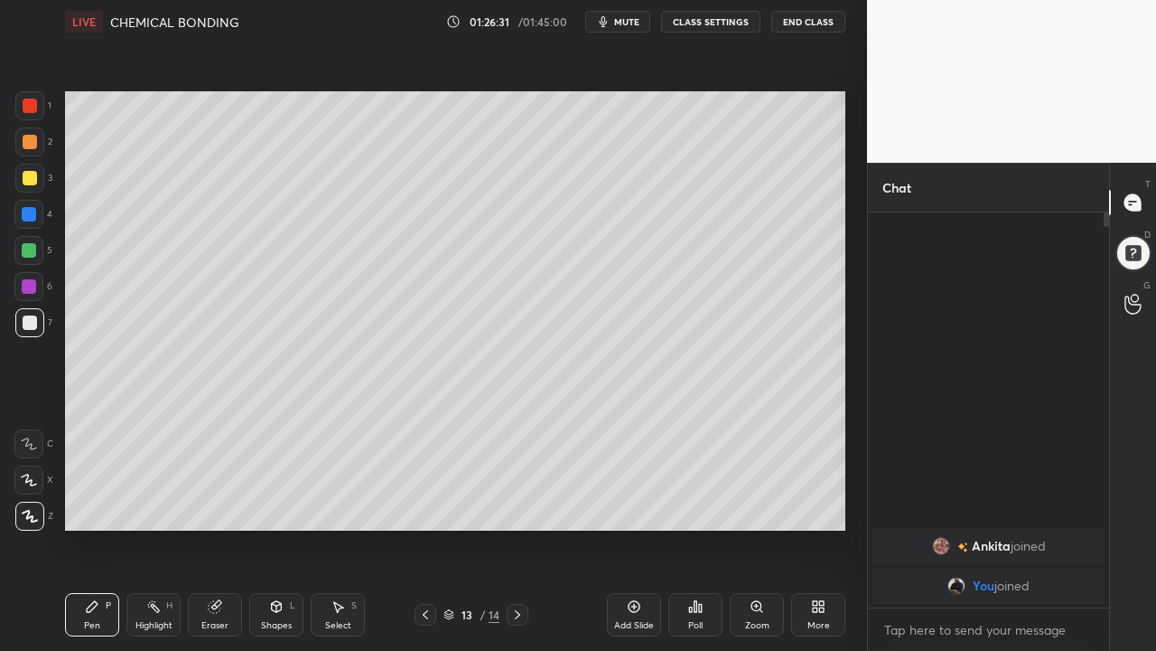
click at [223, 576] on div "Eraser" at bounding box center [215, 614] width 54 height 43
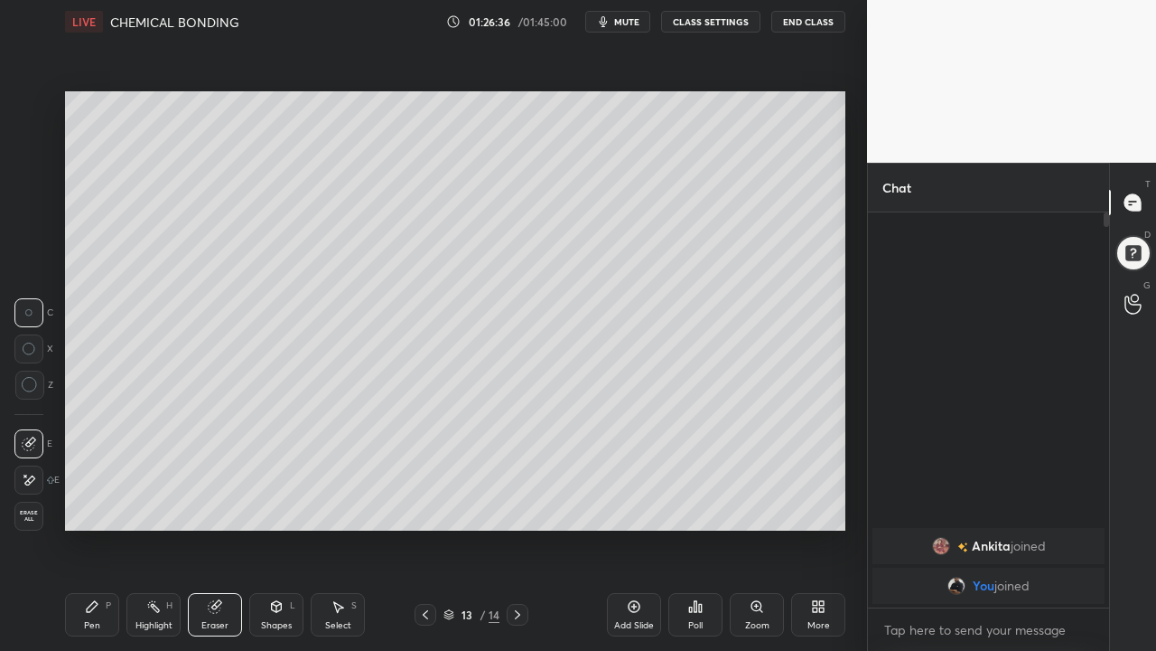
click at [90, 576] on icon at bounding box center [92, 606] width 11 height 11
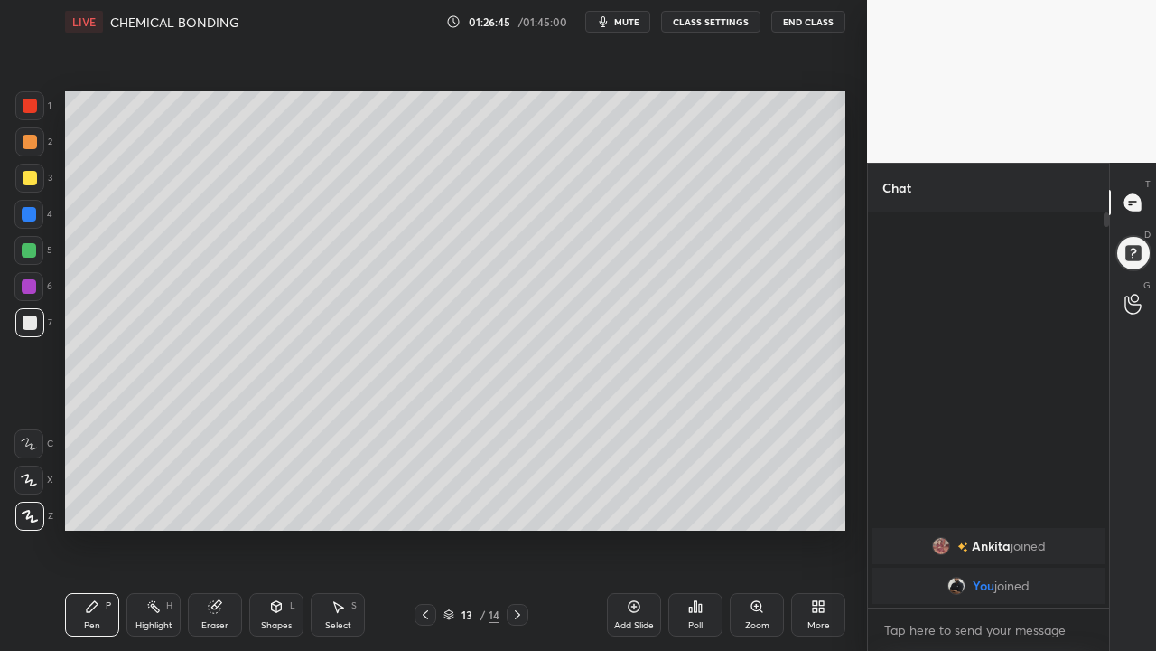
click at [23, 325] on div at bounding box center [30, 322] width 14 height 14
click at [30, 210] on div at bounding box center [29, 214] width 14 height 14
click at [219, 576] on icon at bounding box center [215, 607] width 12 height 12
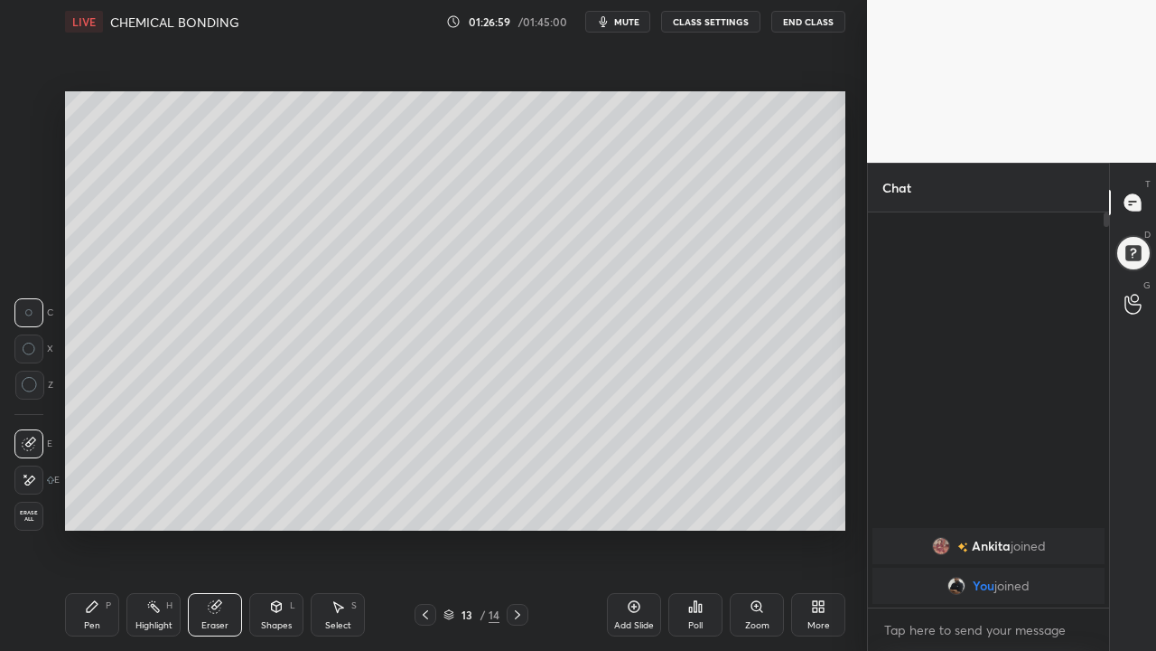
click at [88, 576] on div "Pen P" at bounding box center [92, 614] width 54 height 43
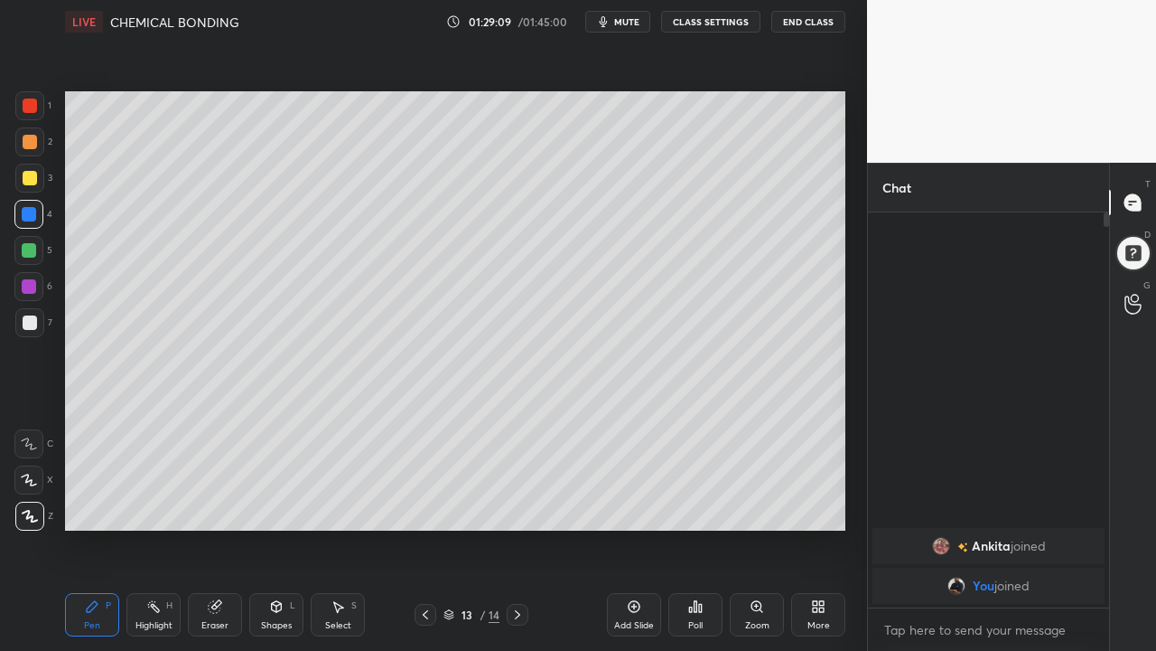
click at [626, 576] on div "Add Slide" at bounding box center [634, 614] width 54 height 43
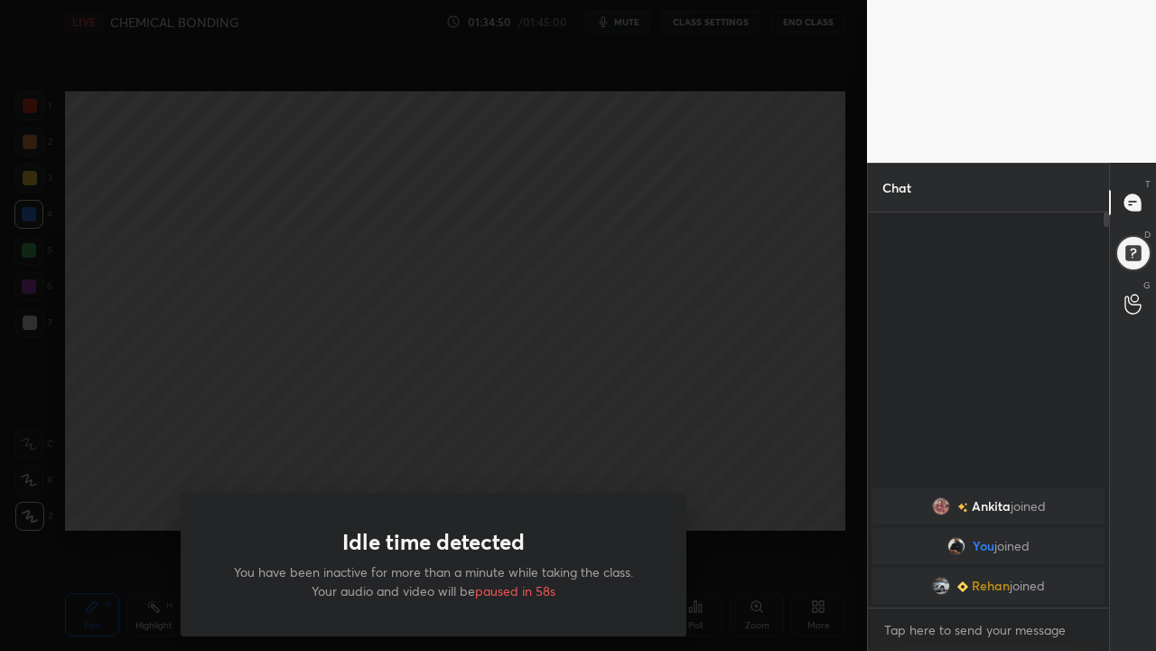
click at [128, 491] on div "Idle time detected You have been inactive for more than a minute while taking t…" at bounding box center [433, 325] width 867 height 651
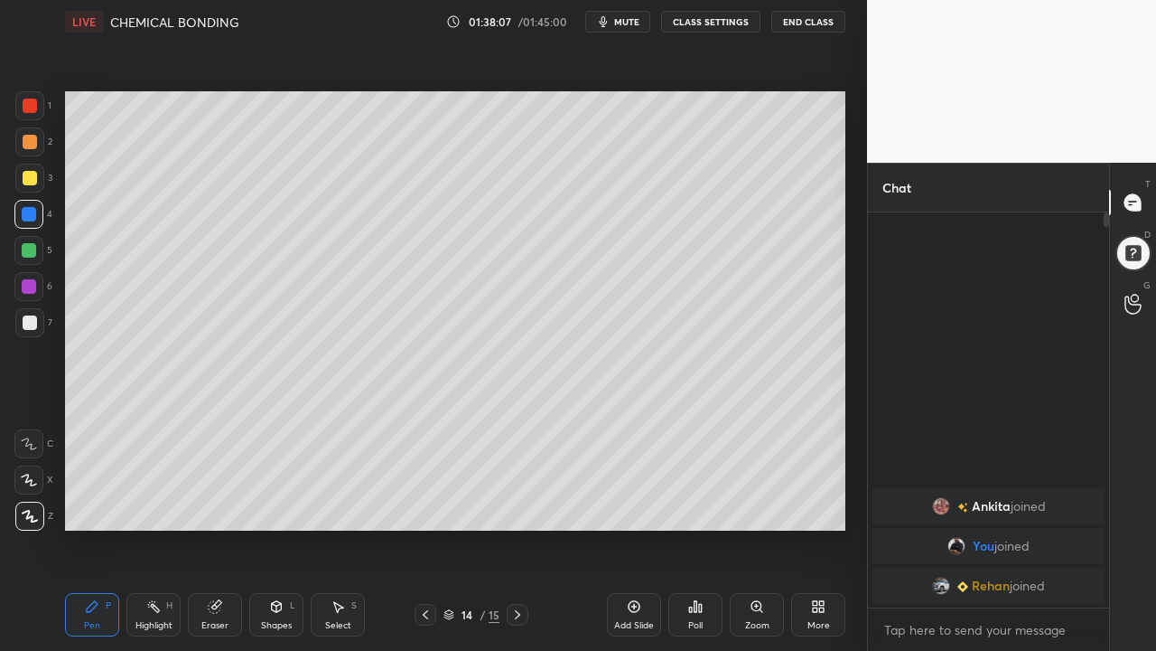
click at [818, 576] on div "More" at bounding box center [819, 625] width 23 height 9
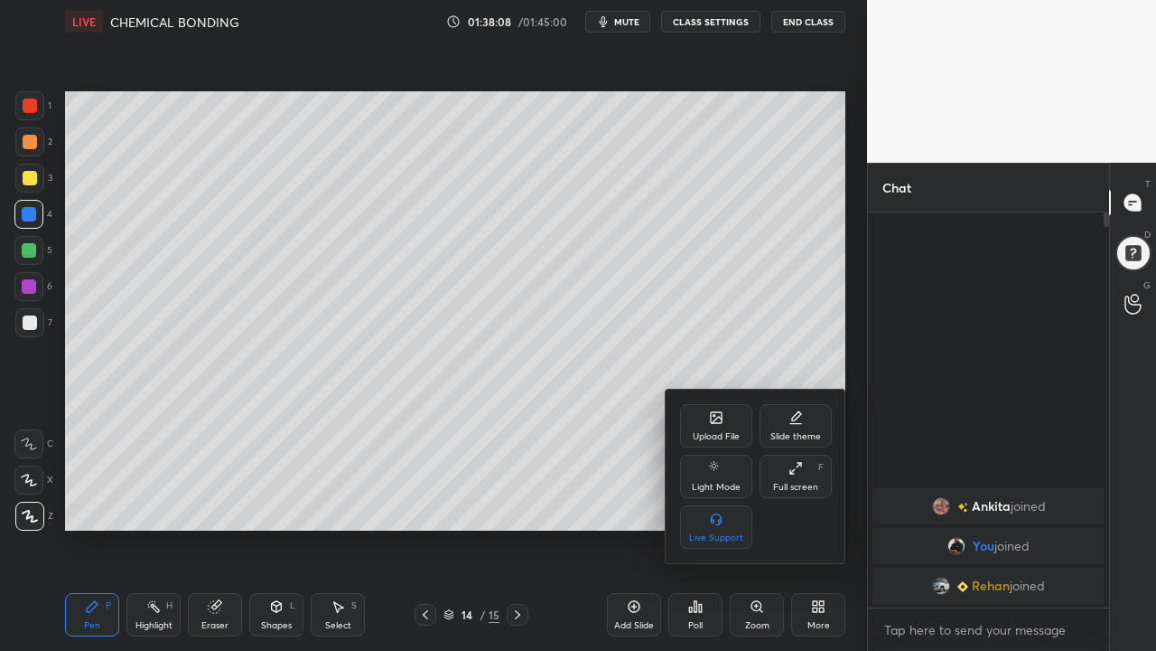
click at [787, 482] on div "Full screen" at bounding box center [795, 486] width 45 height 9
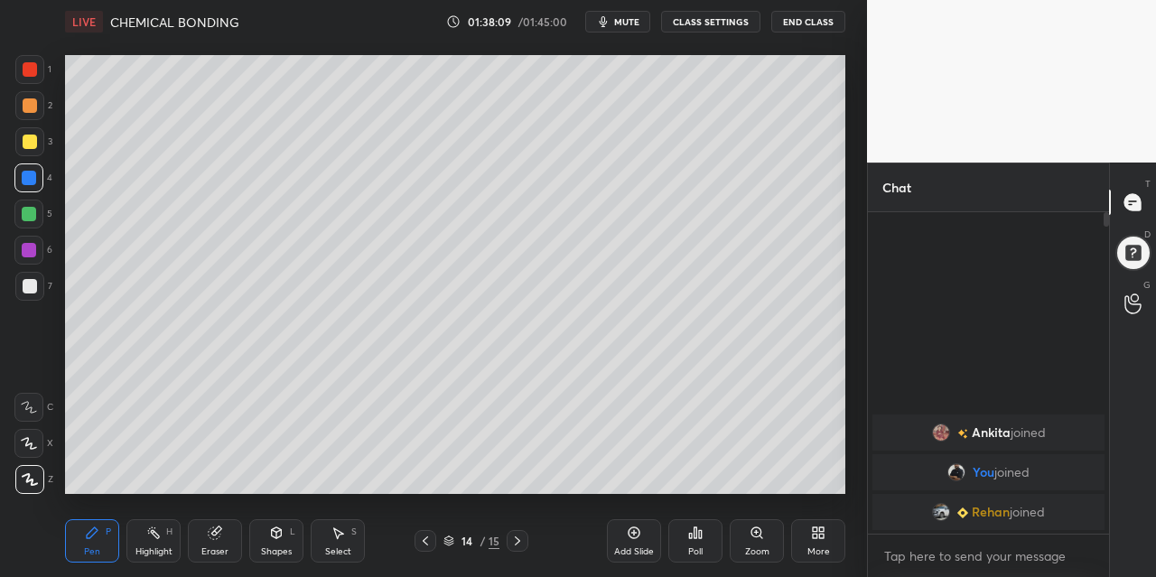
scroll to position [89886, 89553]
click at [810, 23] on button "End Class" at bounding box center [809, 22] width 74 height 22
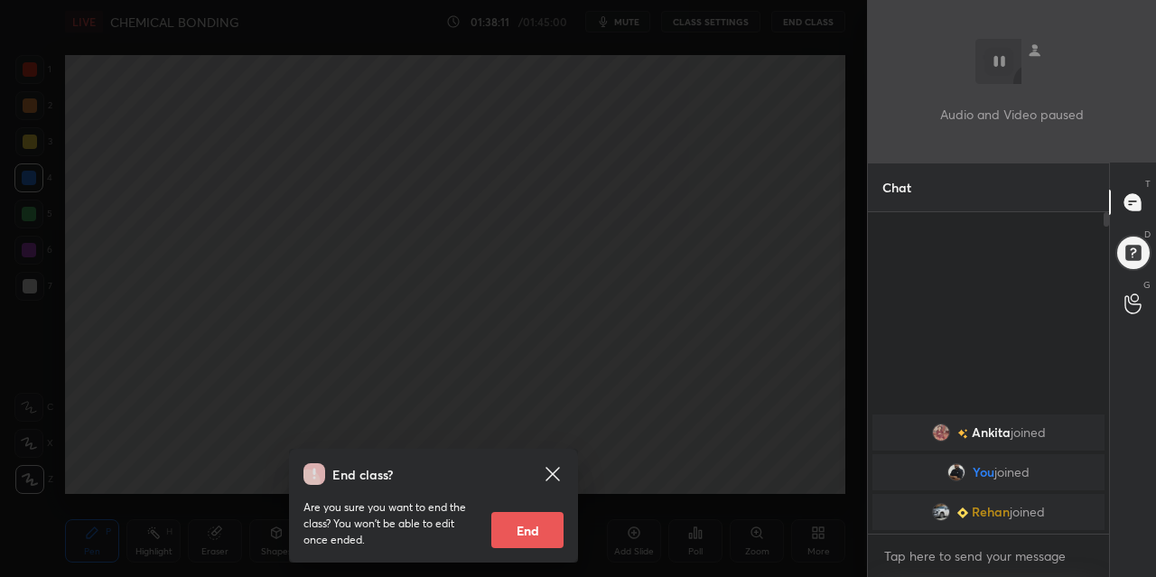
click at [521, 518] on button "End" at bounding box center [527, 530] width 72 height 36
type textarea "x"
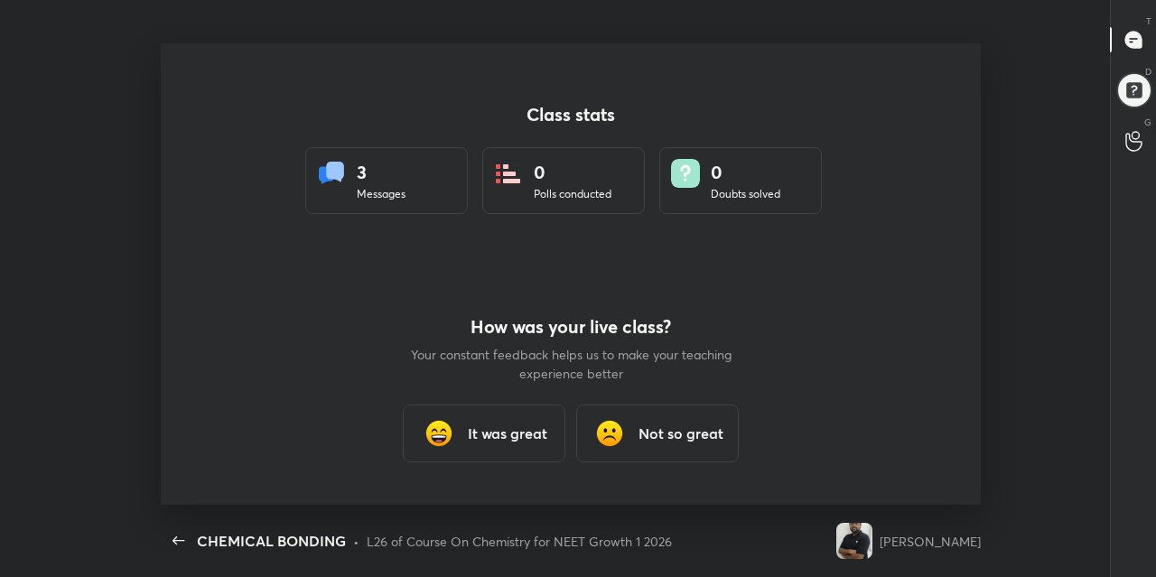
scroll to position [462, 1142]
